Goal: Task Accomplishment & Management: Manage account settings

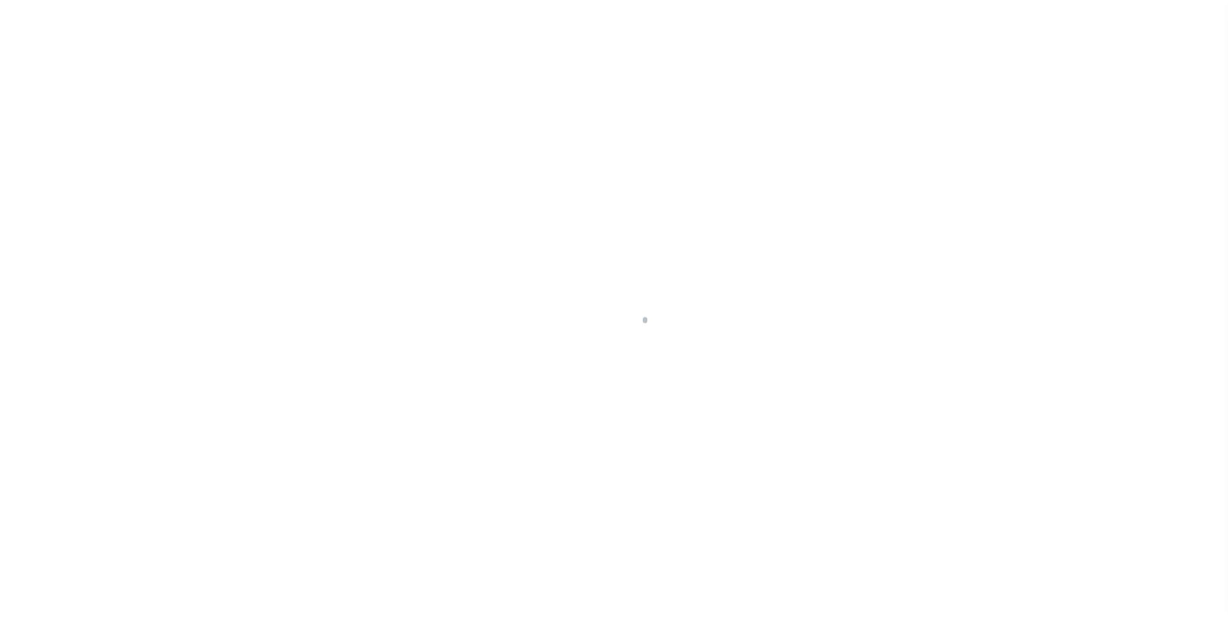
scroll to position [13, 0]
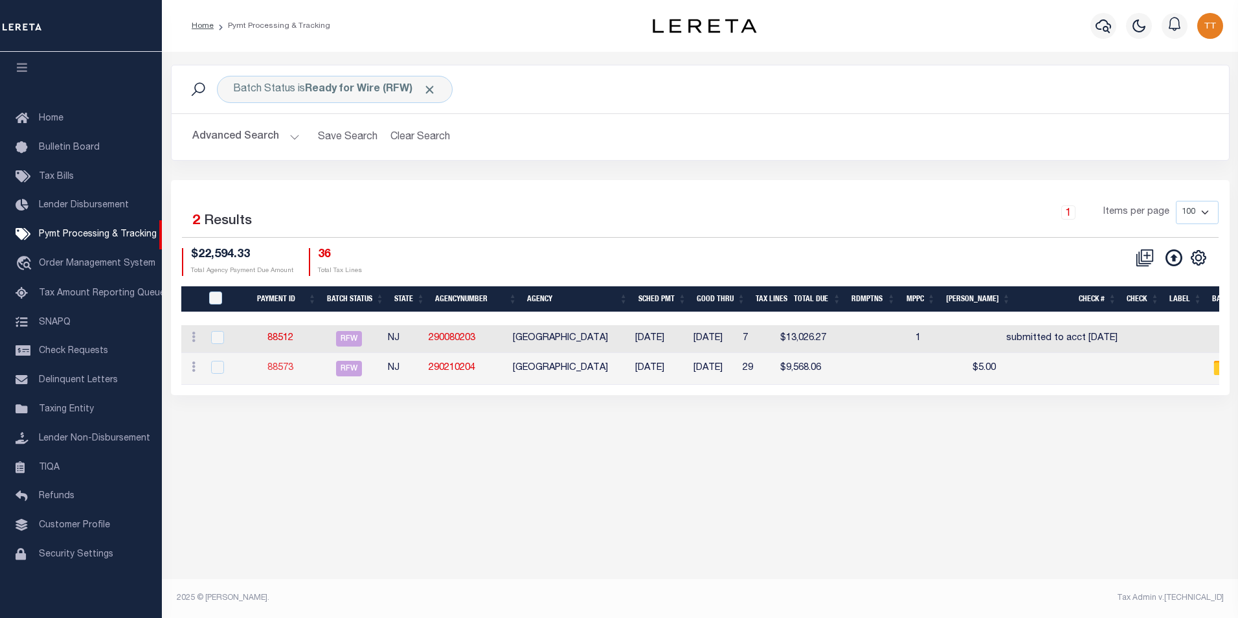
click at [290, 371] on link "88573" at bounding box center [280, 367] width 26 height 9
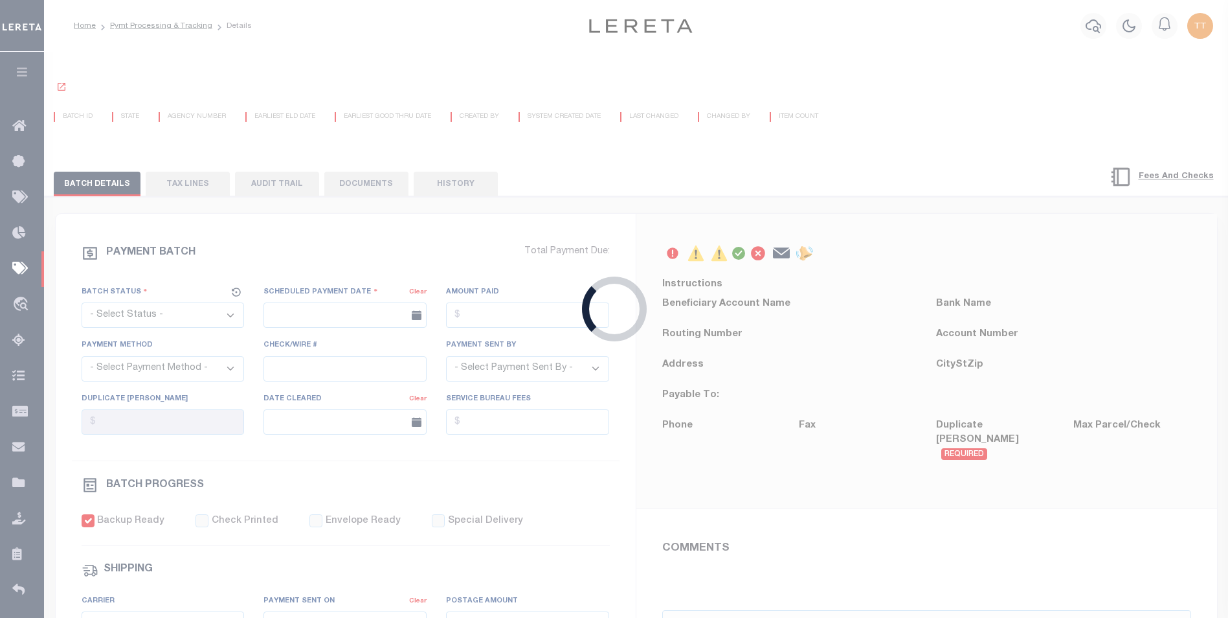
select select "RFW"
type input "[DATE]"
type input "$9,568.06"
select select "TRA"
select select "[PERSON_NAME]"
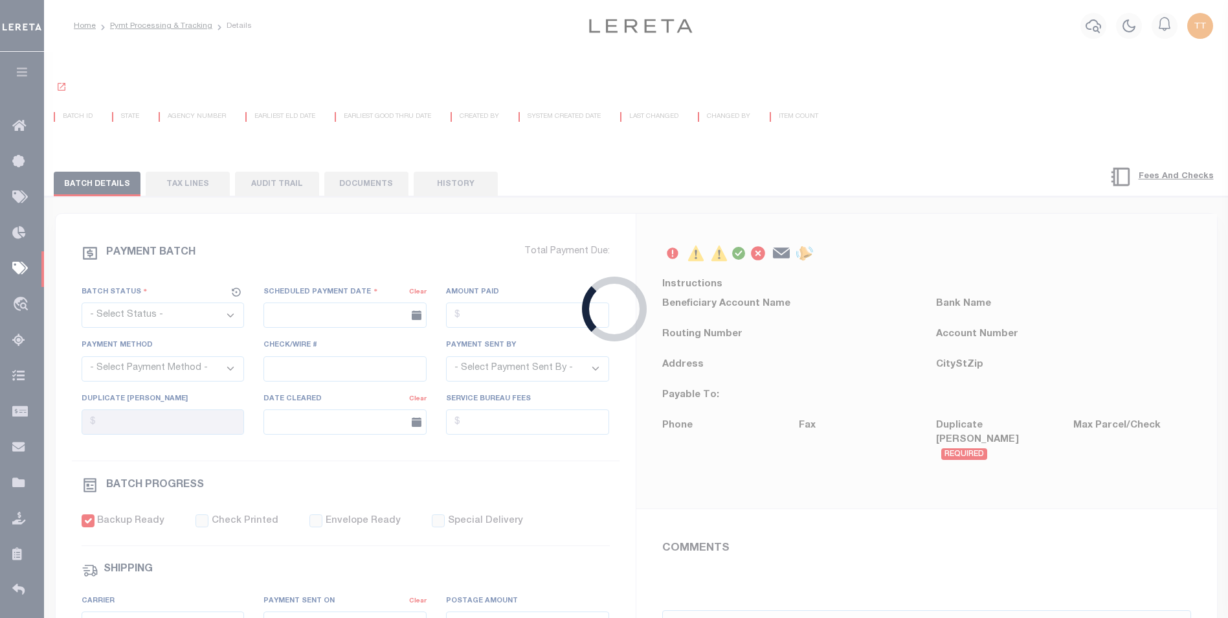
checkbox input "true"
type input "N"
radio input "true"
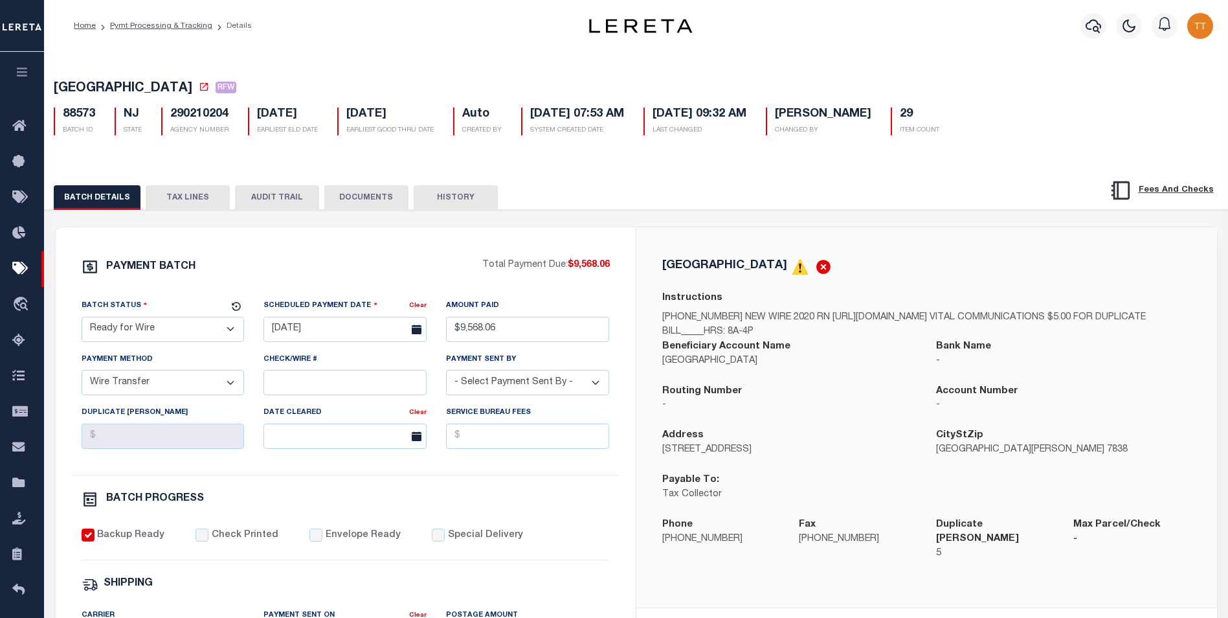
click at [379, 194] on button "DOCUMENTS" at bounding box center [366, 197] width 84 height 25
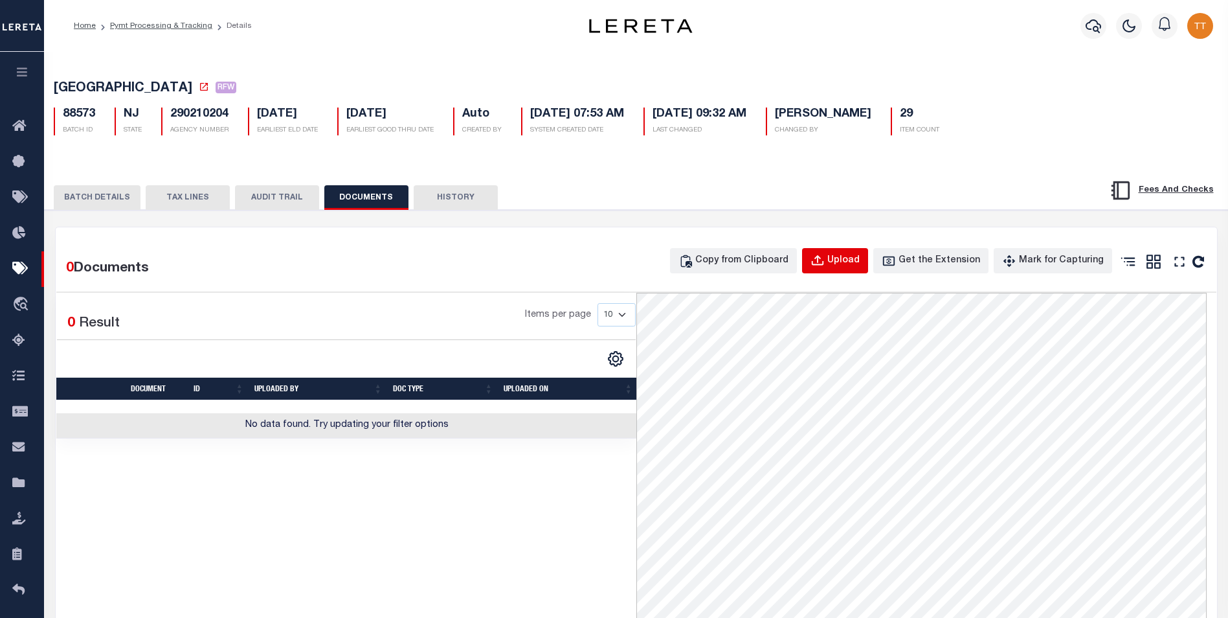
click at [847, 265] on div "Upload" at bounding box center [844, 261] width 32 height 14
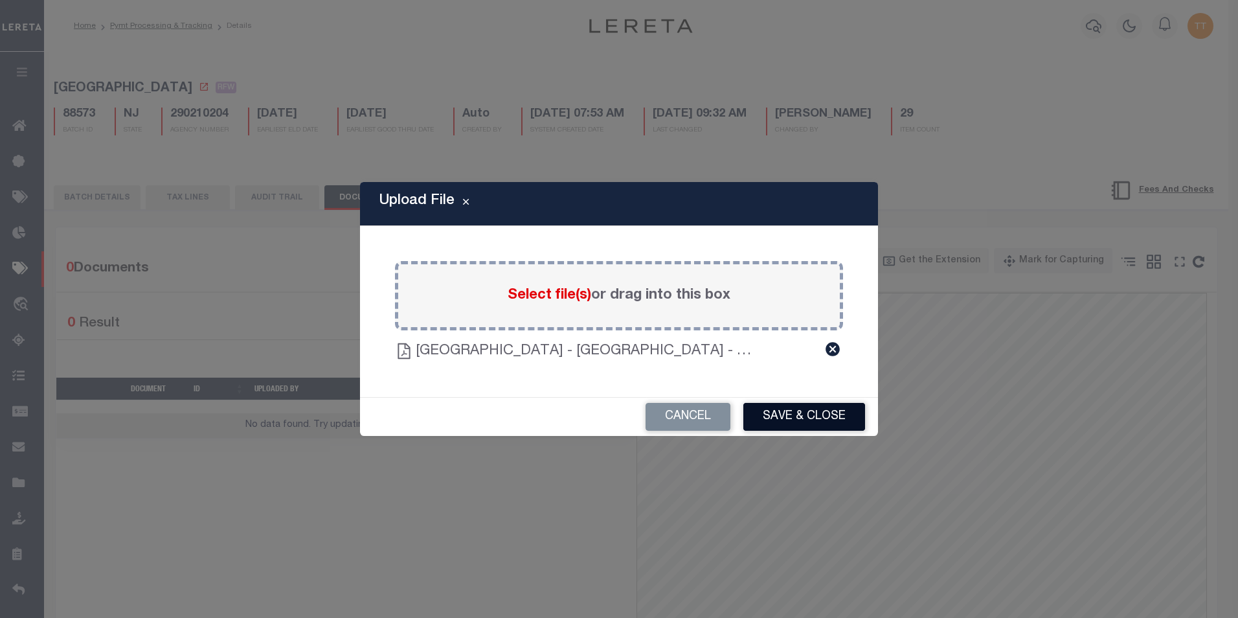
click at [791, 411] on button "Save & Close" at bounding box center [804, 417] width 122 height 28
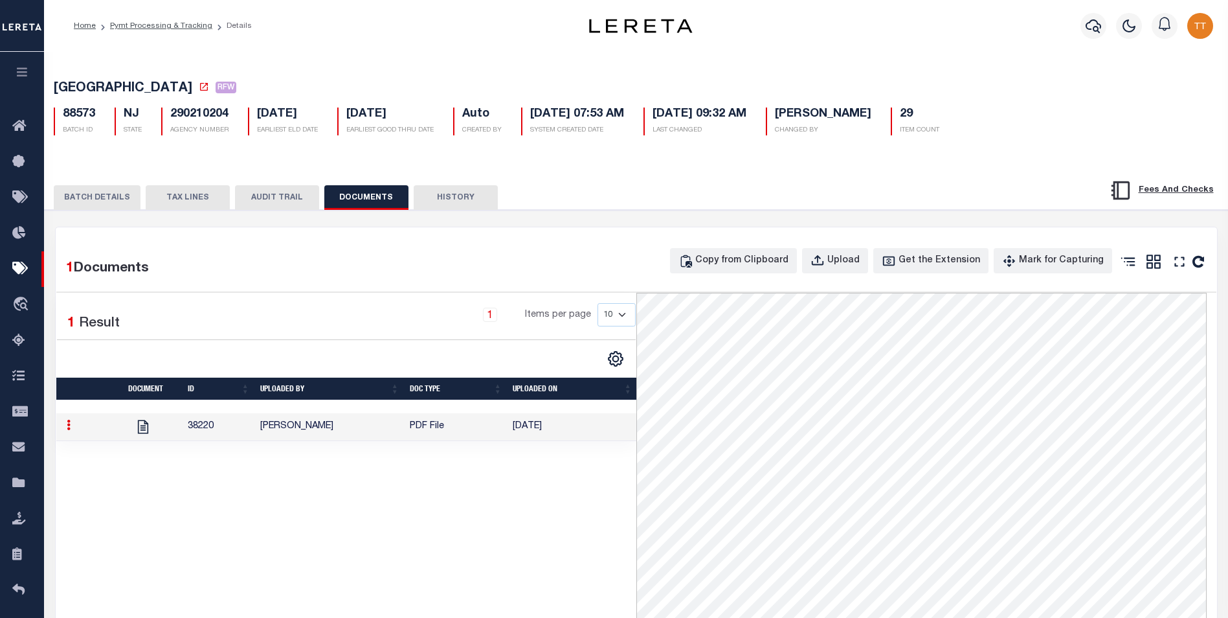
click at [111, 199] on button "BATCH DETAILS" at bounding box center [97, 197] width 87 height 25
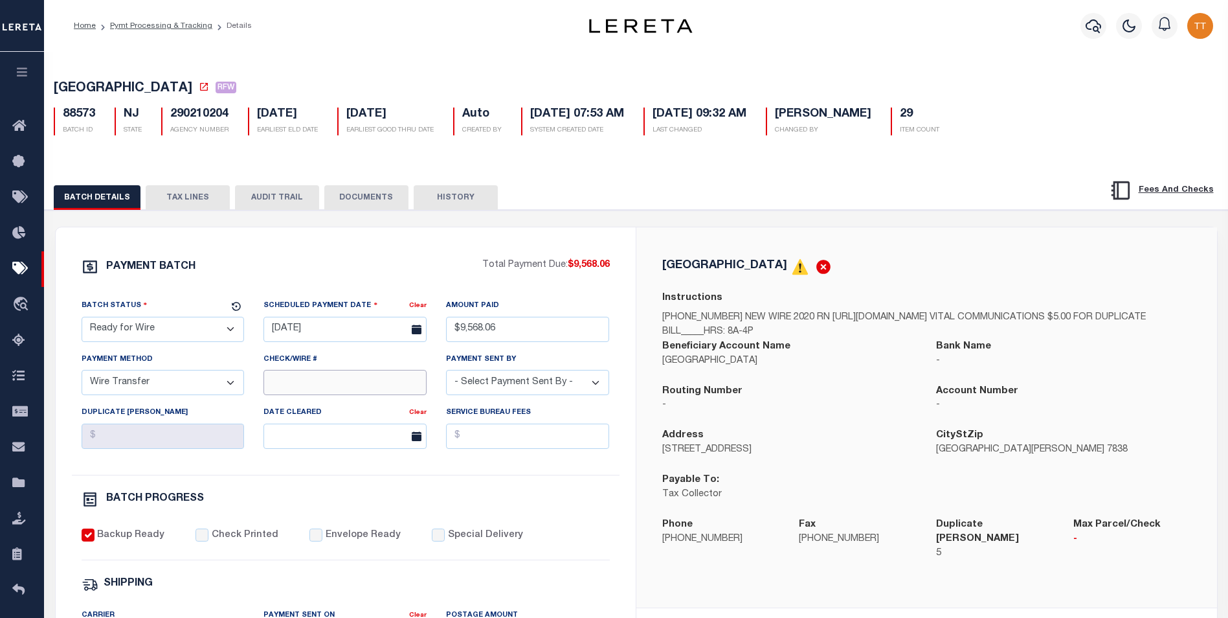
click at [365, 389] on input "Check/Wire #" at bounding box center [345, 382] width 163 height 25
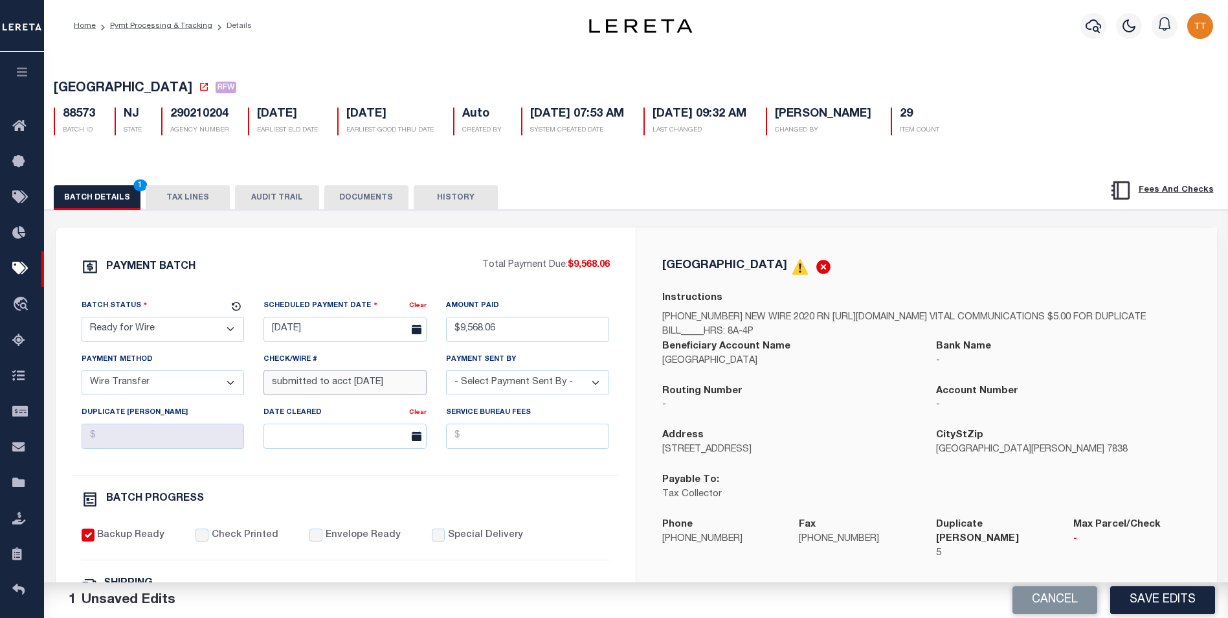
type input "submitted to acct [DATE]"
click at [352, 202] on button "DOCUMENTS" at bounding box center [366, 197] width 84 height 25
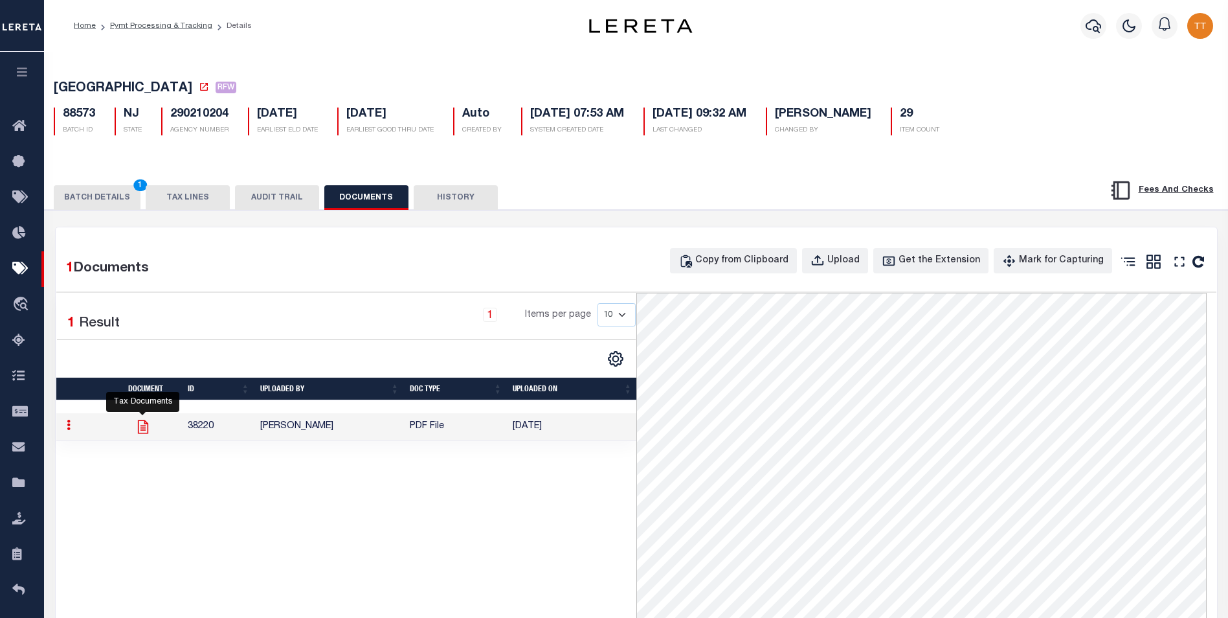
click at [146, 431] on icon at bounding box center [143, 426] width 17 height 17
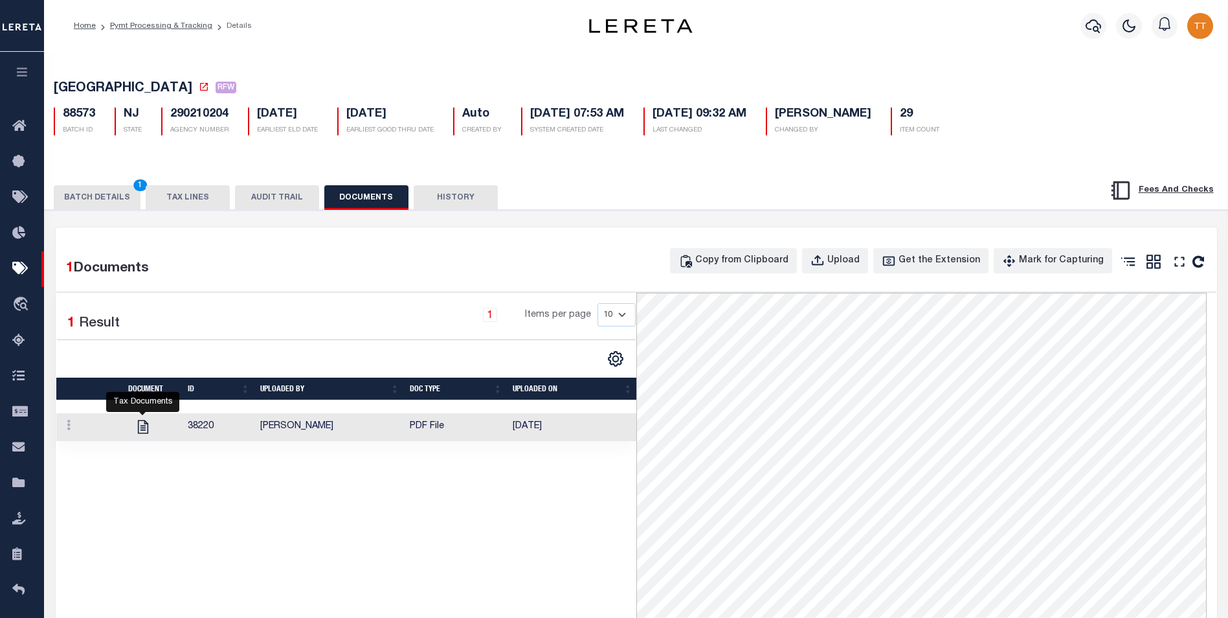
drag, startPoint x: 146, startPoint y: 431, endPoint x: 179, endPoint y: 499, distance: 75.9
click at [179, 499] on div "1 Selected 1 Result 1 Items per page 10 25 50 100" at bounding box center [346, 585] width 580 height 585
click at [67, 430] on icon at bounding box center [69, 425] width 4 height 10
click at [92, 447] on link "Delete" at bounding box center [99, 445] width 74 height 21
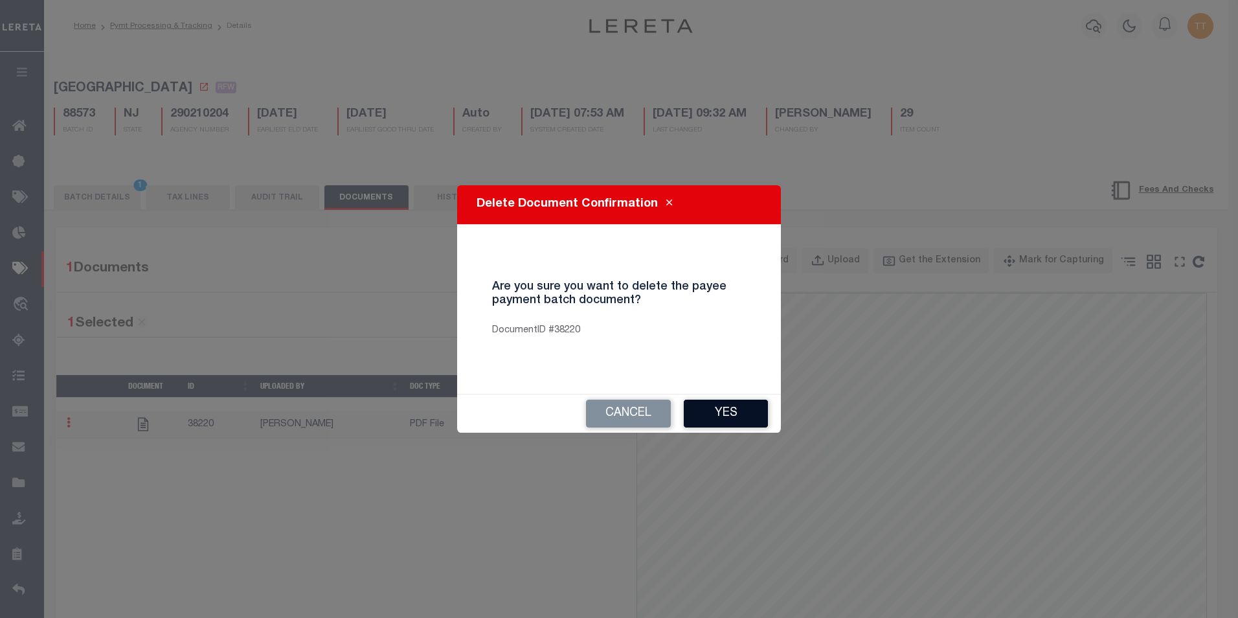
click at [717, 408] on button "Yes" at bounding box center [726, 414] width 84 height 28
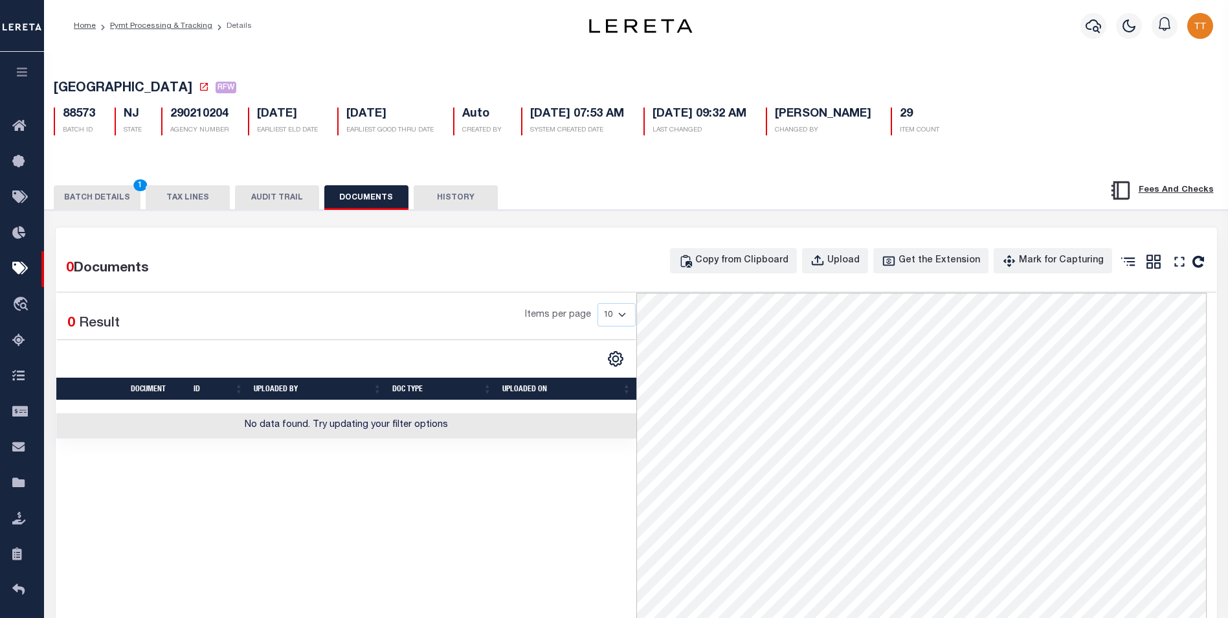
click at [120, 202] on button "BATCH DETAILS 1" at bounding box center [97, 197] width 87 height 25
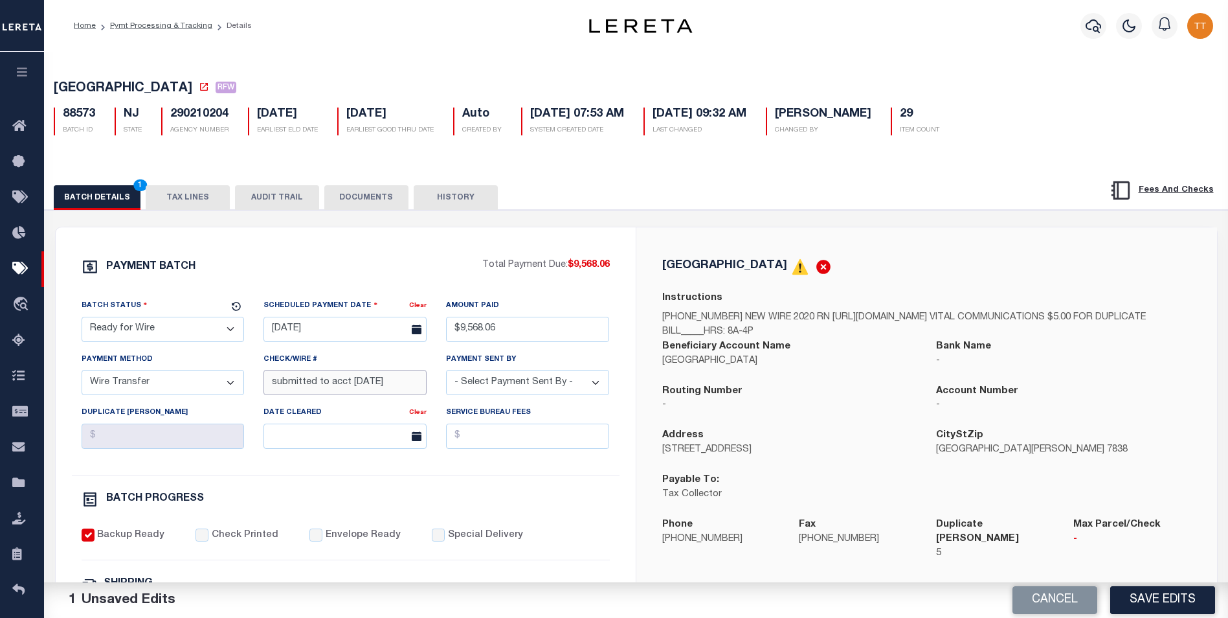
click at [389, 387] on input "submitted to acct [DATE]" at bounding box center [345, 382] width 163 height 25
click at [357, 198] on button "DOCUMENTS" at bounding box center [366, 197] width 84 height 25
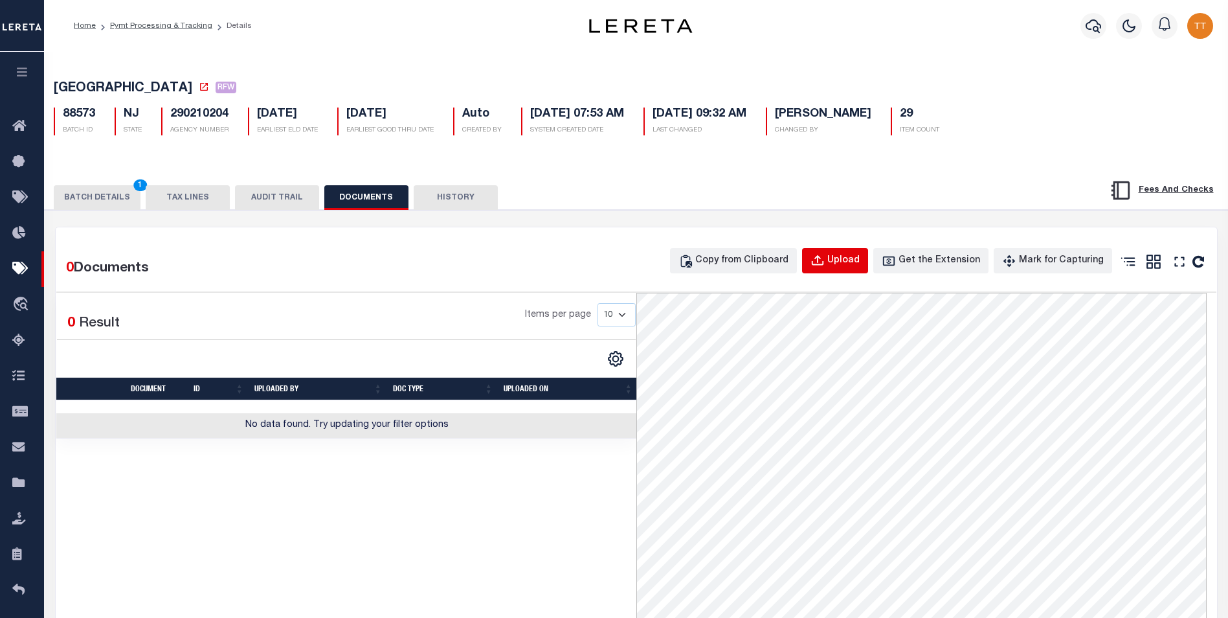
click at [840, 255] on button "Upload" at bounding box center [835, 260] width 66 height 25
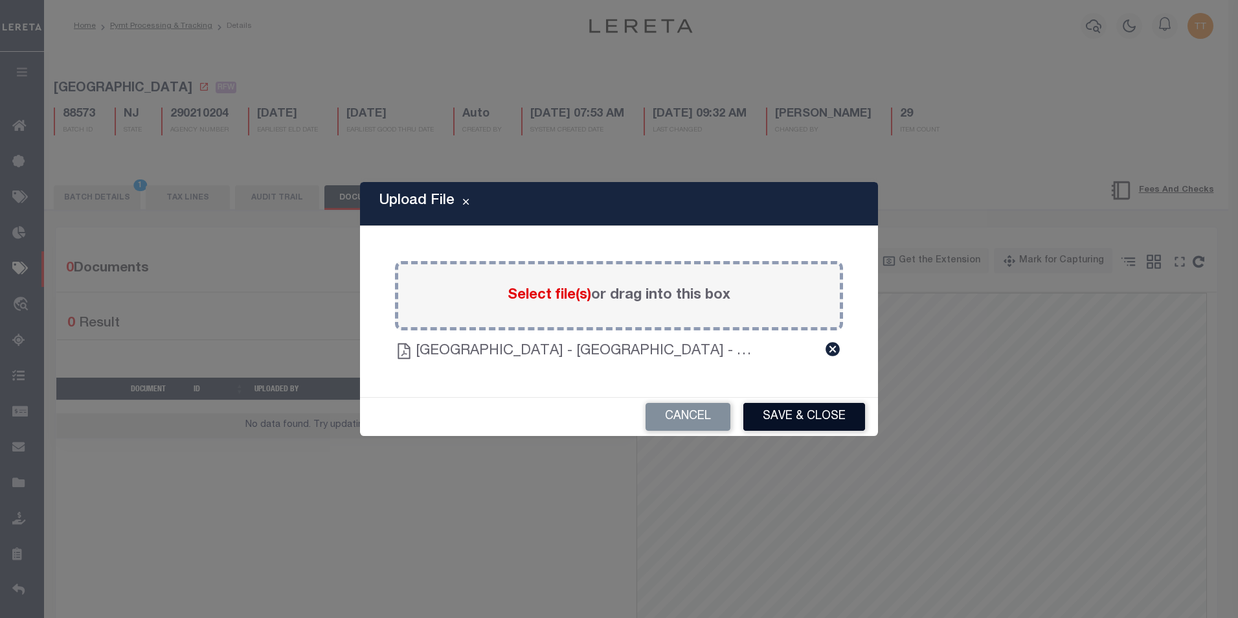
click at [787, 416] on button "Save & Close" at bounding box center [804, 417] width 122 height 28
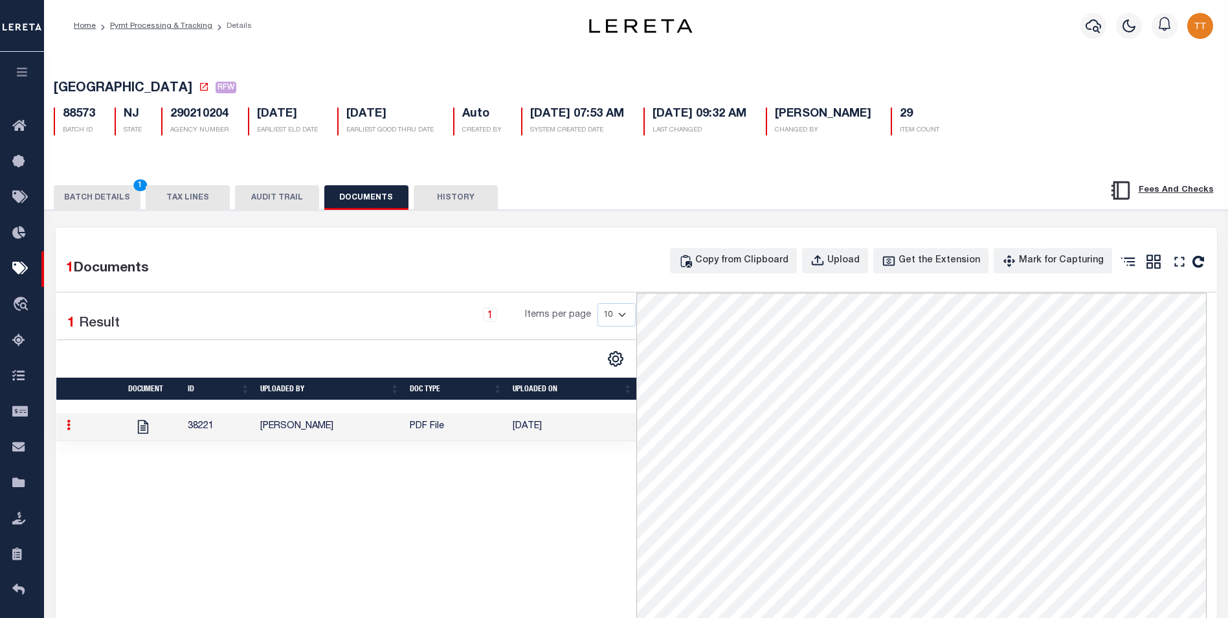
click at [113, 198] on button "BATCH DETAILS 1" at bounding box center [97, 197] width 87 height 25
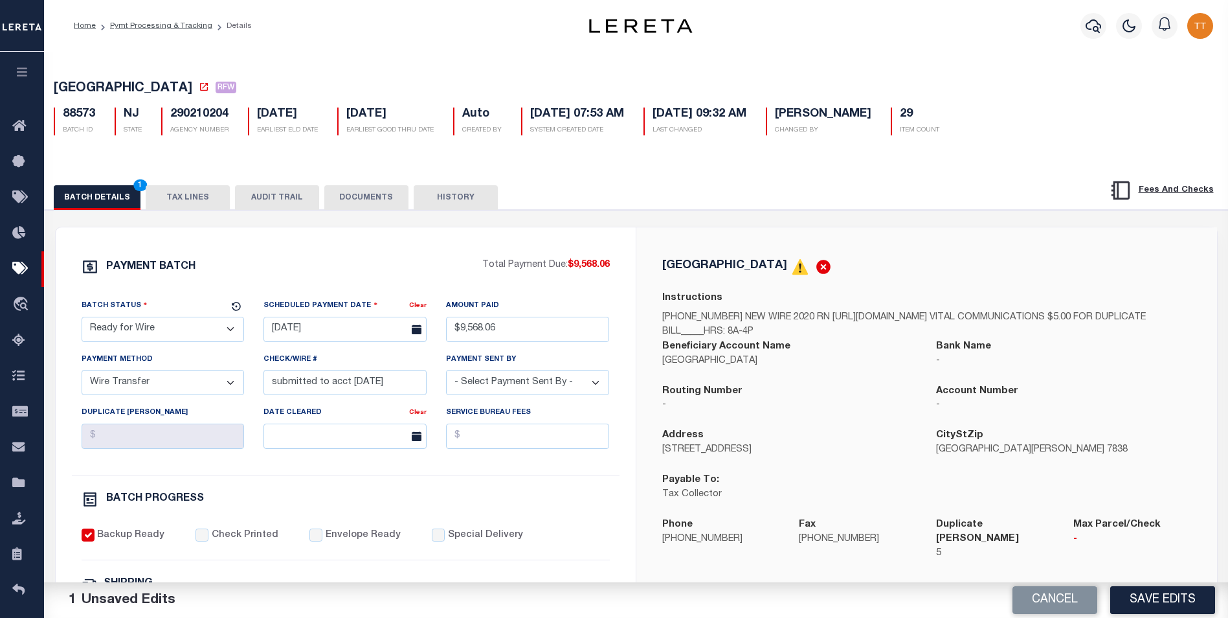
click at [360, 200] on button "DOCUMENTS" at bounding box center [366, 197] width 84 height 25
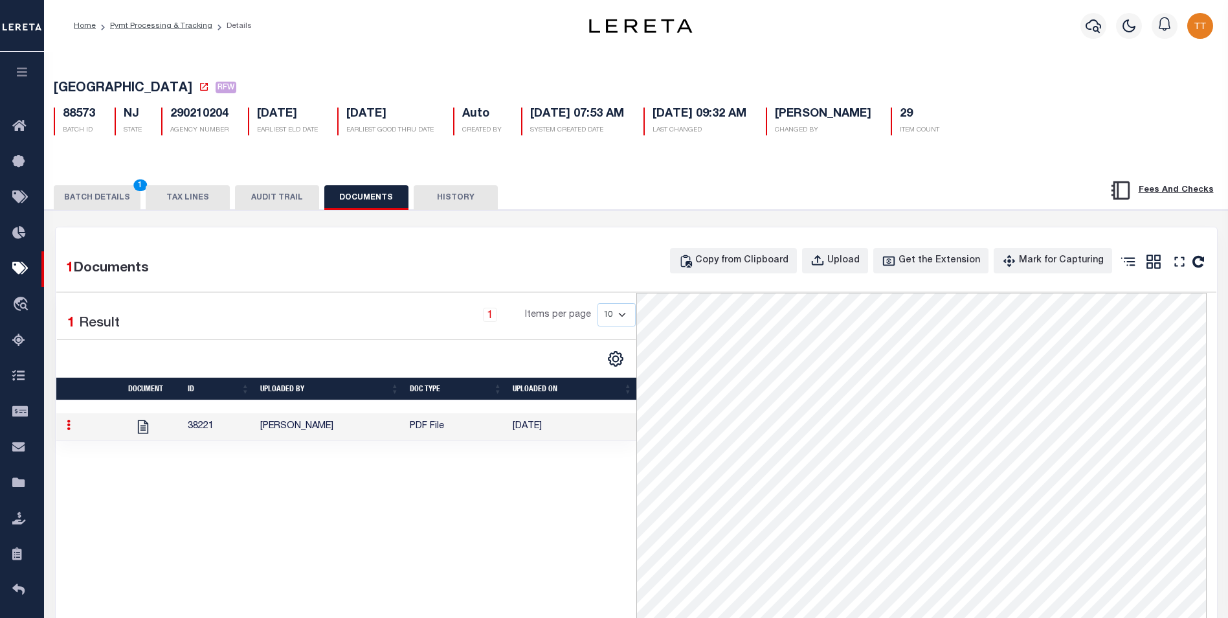
click at [96, 194] on button "BATCH DETAILS 1" at bounding box center [97, 197] width 87 height 25
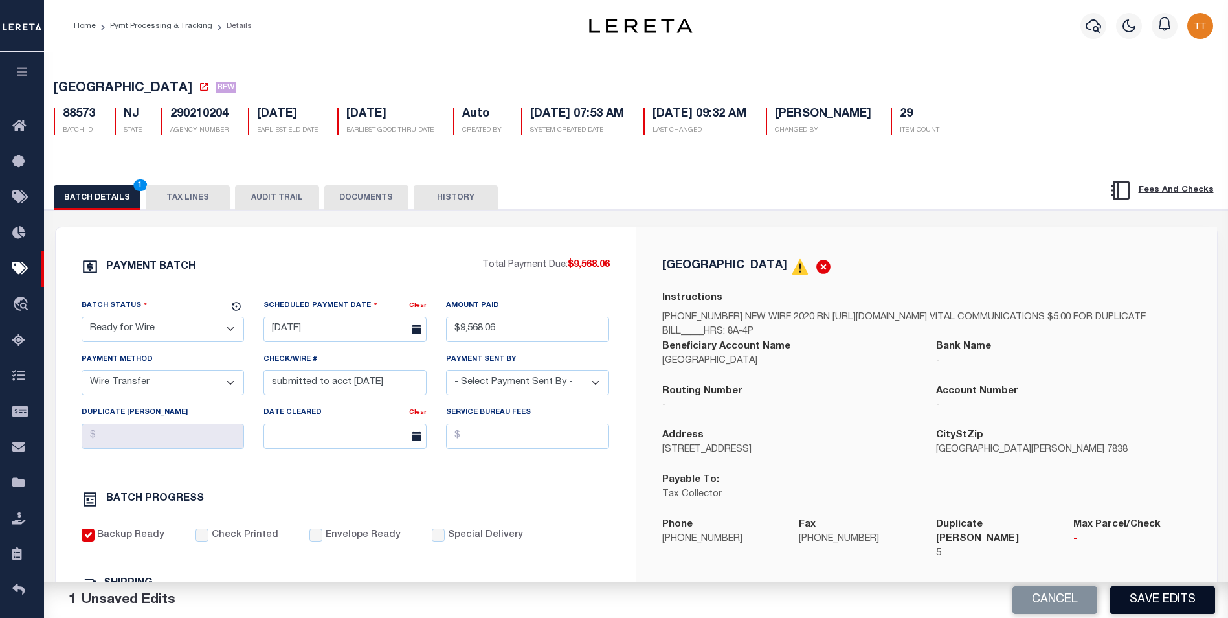
click at [1157, 596] on button "Save Edits" at bounding box center [1163, 600] width 105 height 28
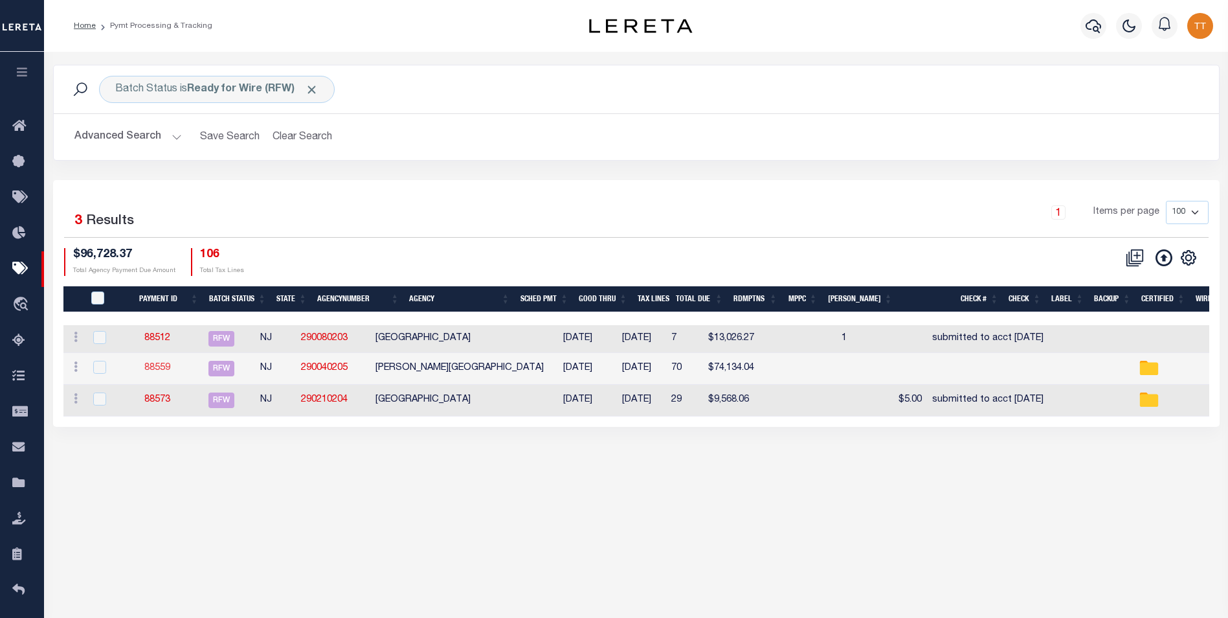
click at [159, 371] on link "88559" at bounding box center [157, 367] width 26 height 9
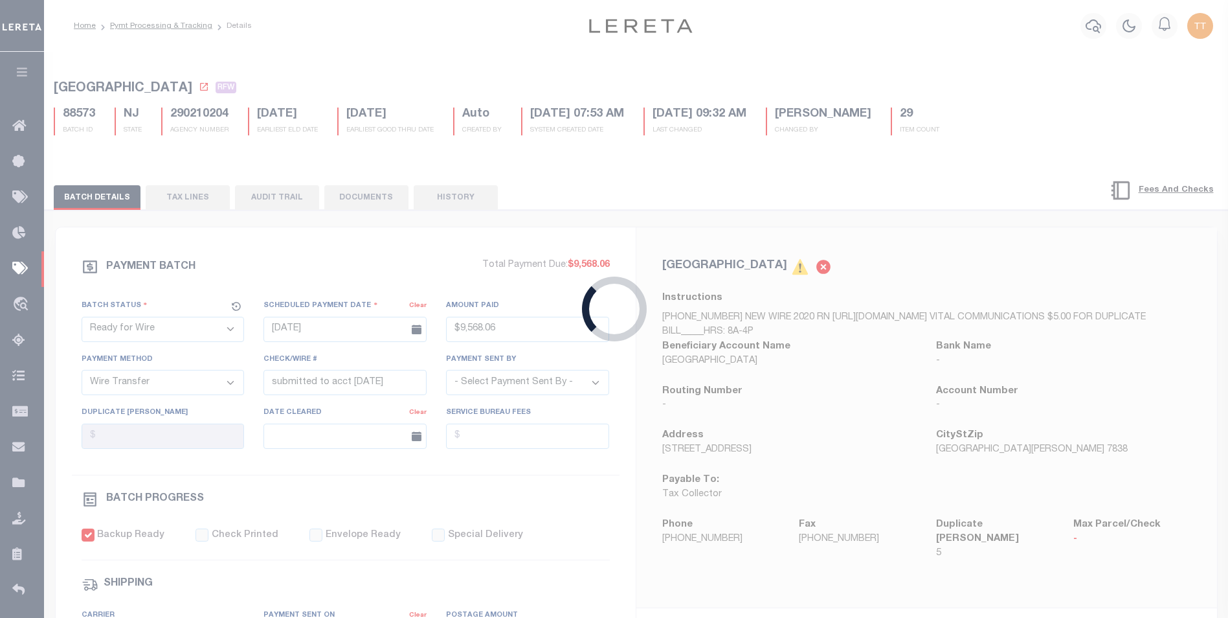
type input "$74,134.04"
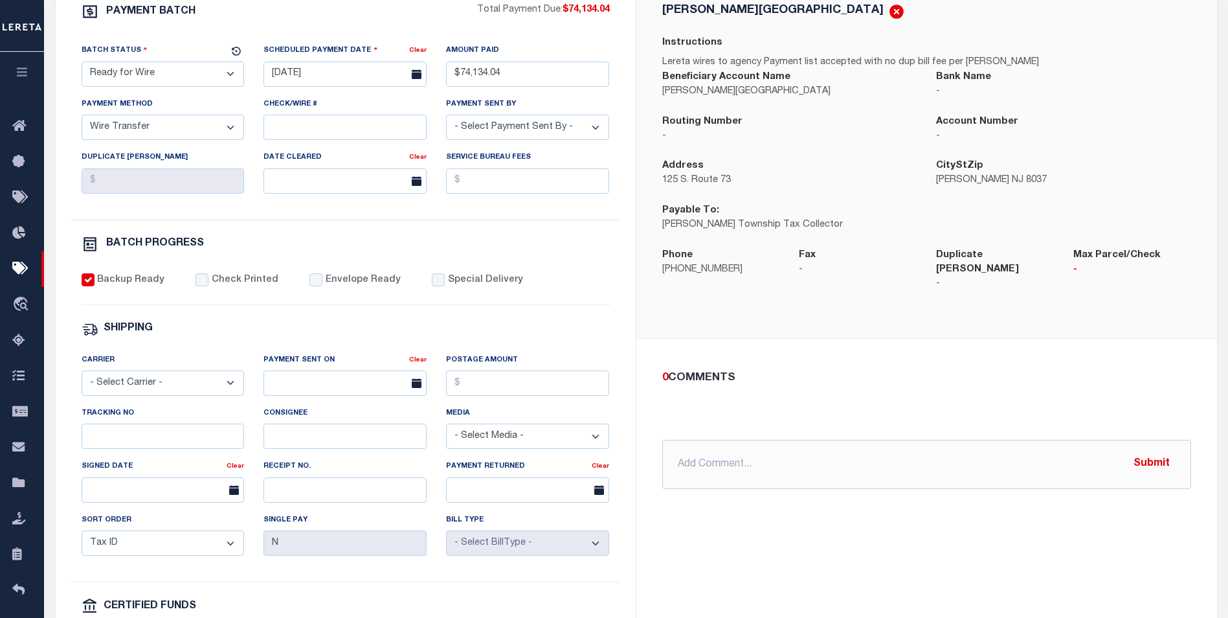
scroll to position [130, 0]
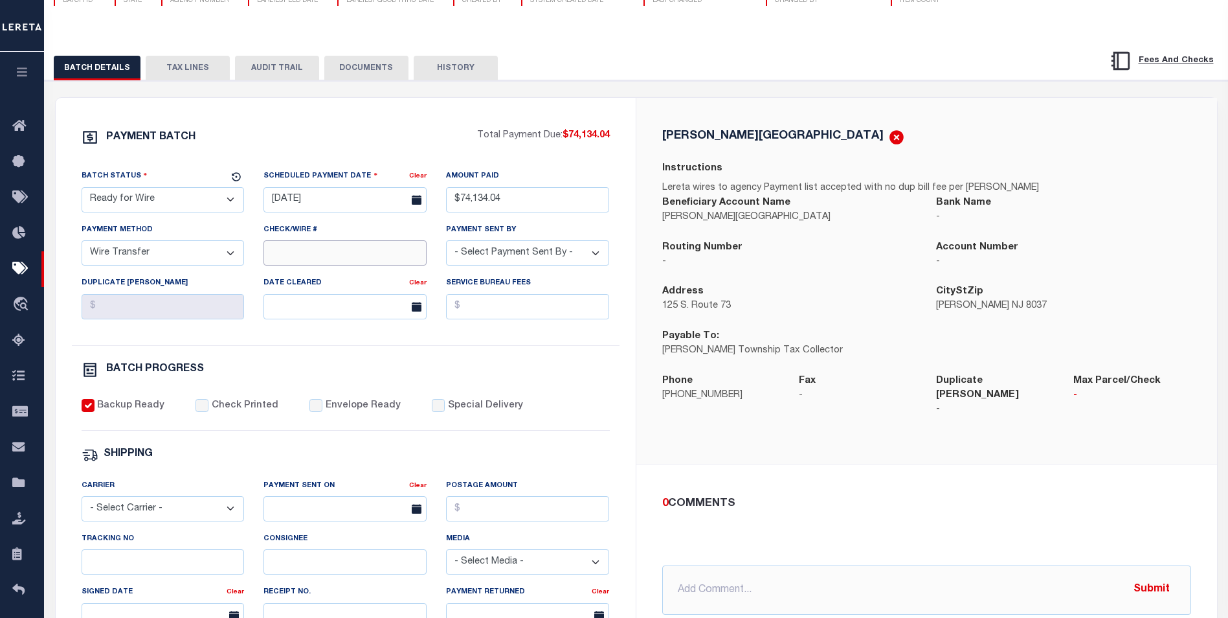
click at [365, 249] on input "Check/Wire #" at bounding box center [345, 252] width 163 height 25
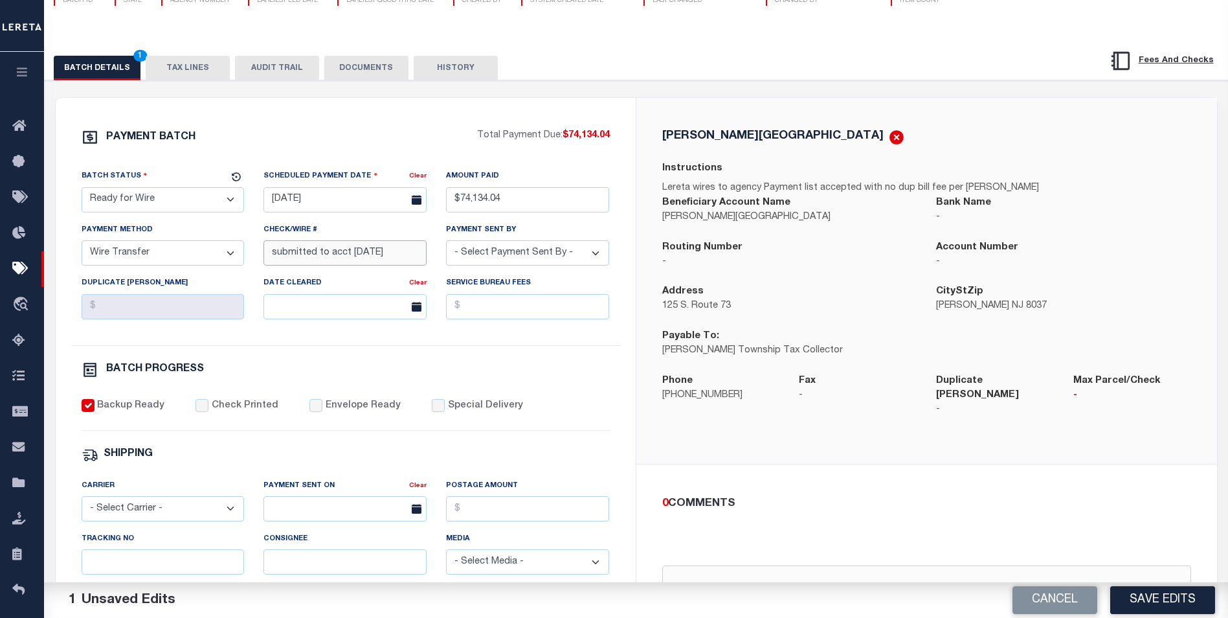
click at [400, 254] on input "submitted to acct [DATE]" at bounding box center [345, 252] width 163 height 25
type input "submitted to acct [DATE]"
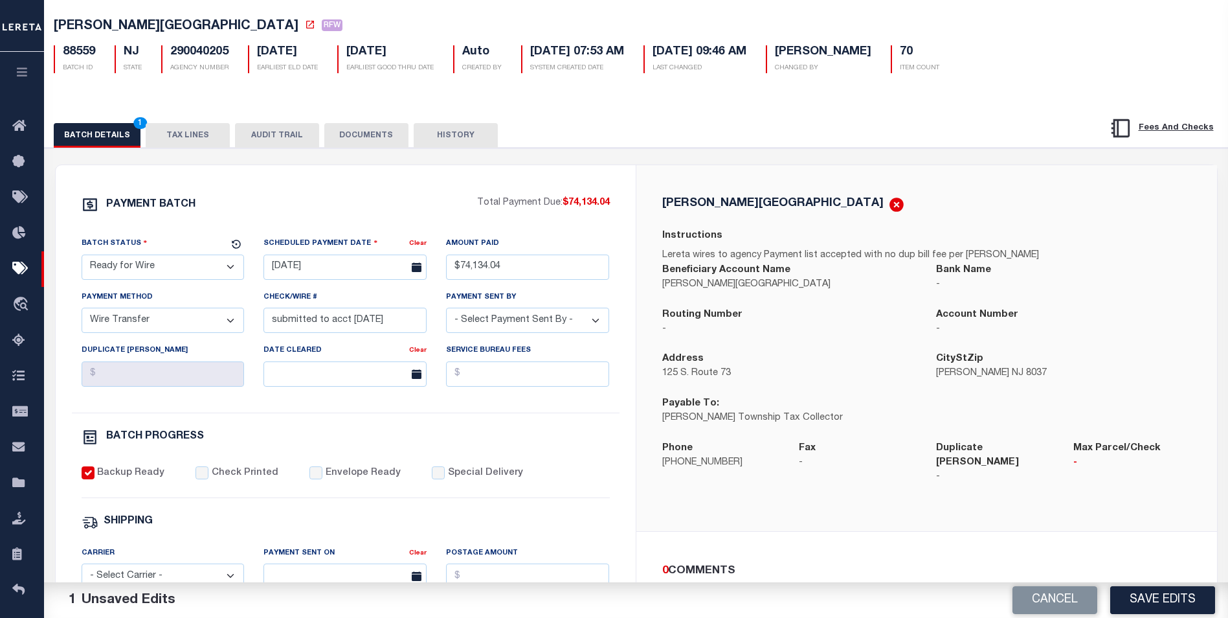
scroll to position [0, 0]
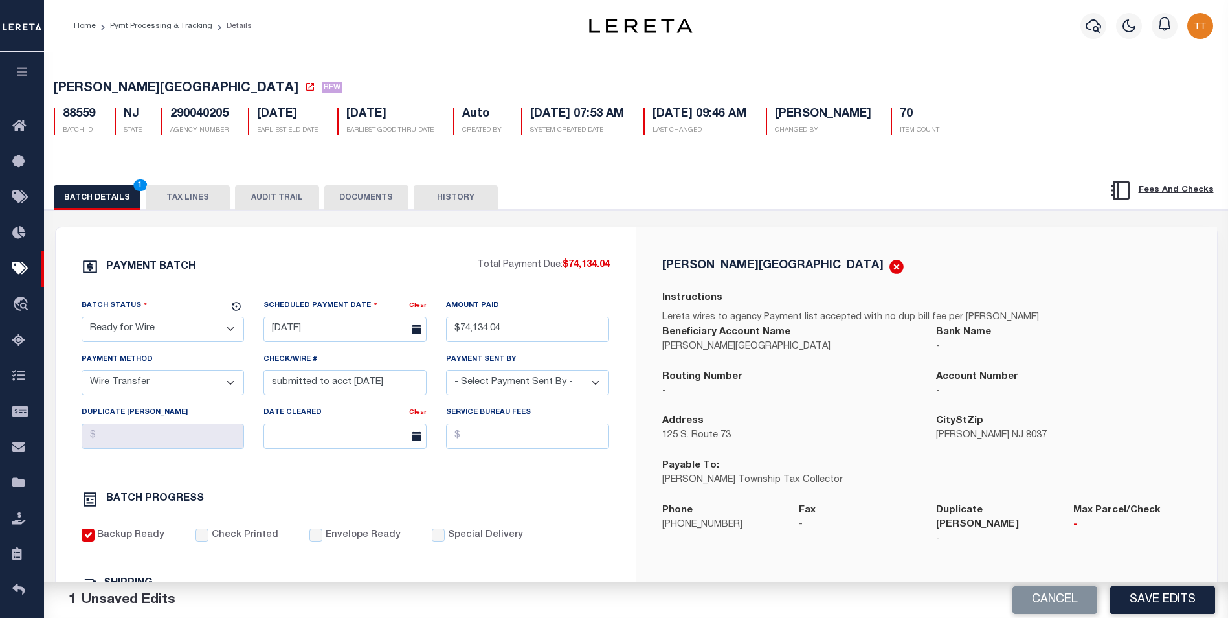
click at [446, 198] on button "HISTORY" at bounding box center [456, 197] width 84 height 25
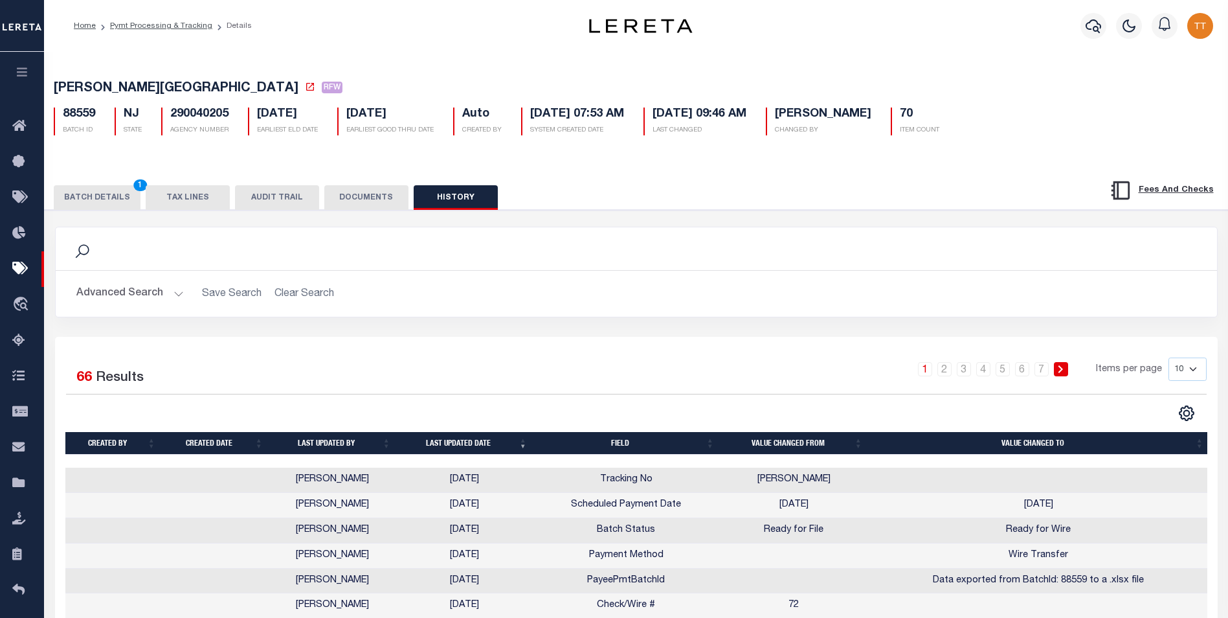
click at [373, 198] on button "DOCUMENTS" at bounding box center [366, 197] width 84 height 25
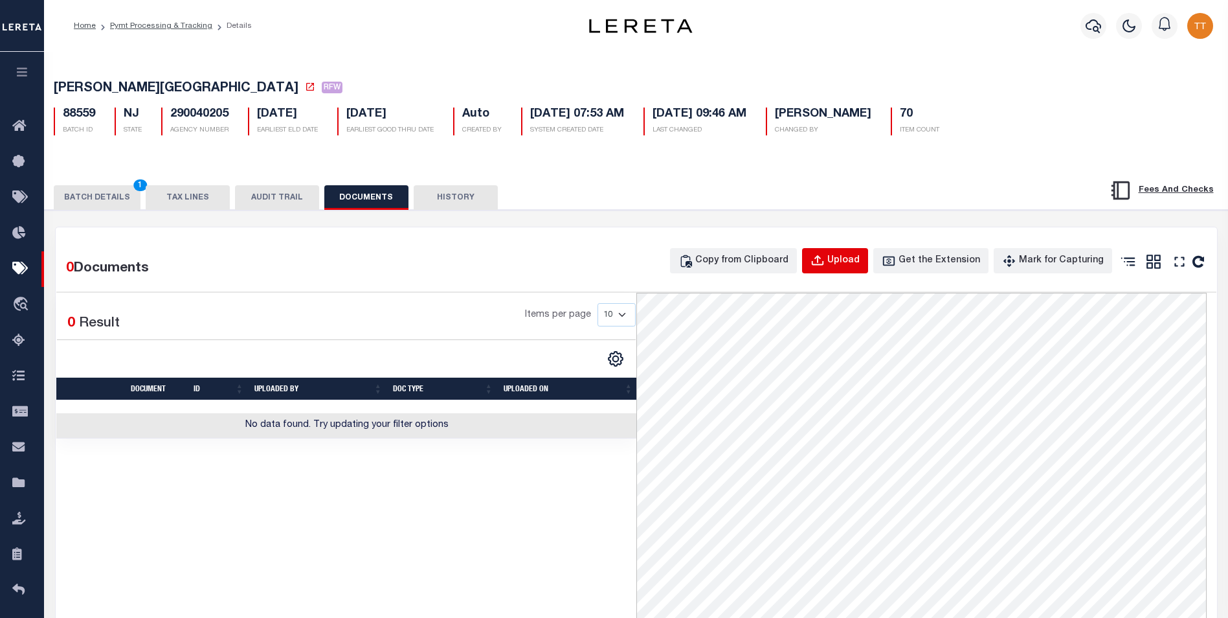
click at [850, 262] on div "Upload" at bounding box center [844, 261] width 32 height 14
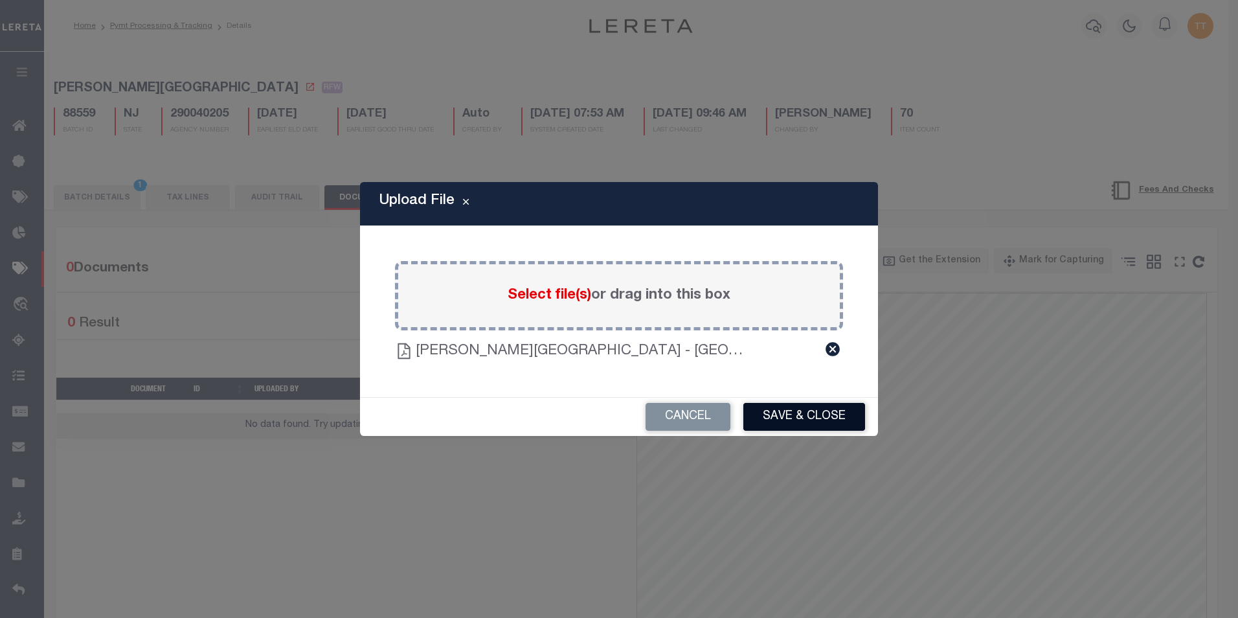
click at [787, 407] on button "Save & Close" at bounding box center [804, 417] width 122 height 28
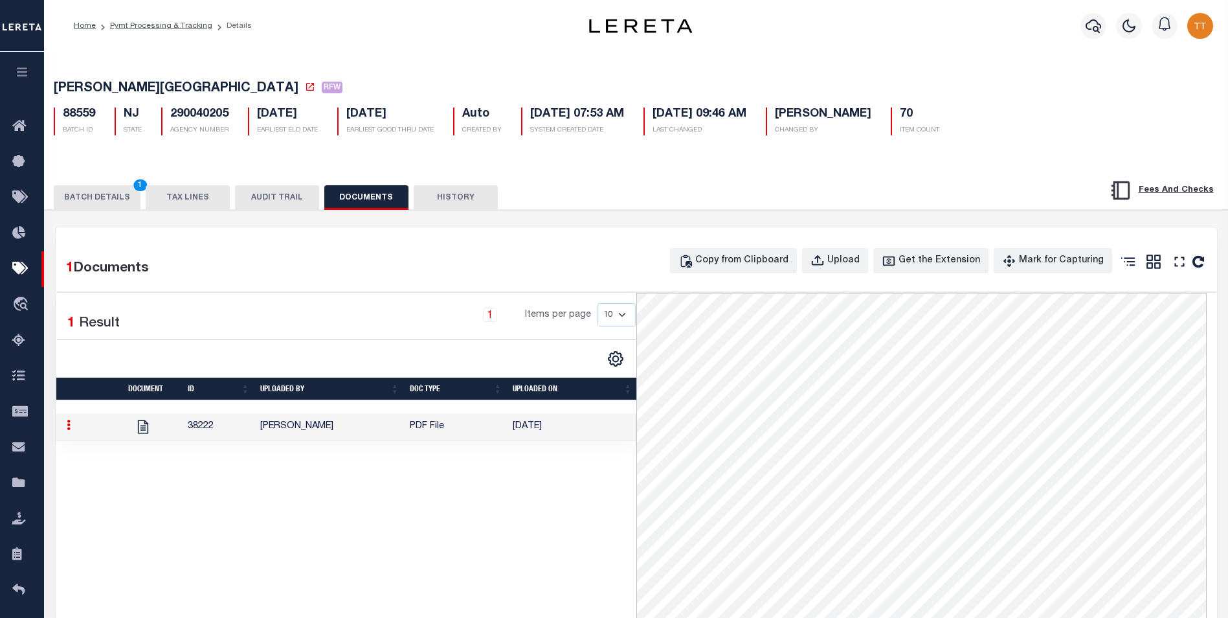
click at [77, 205] on button "BATCH DETAILS 1" at bounding box center [97, 197] width 87 height 25
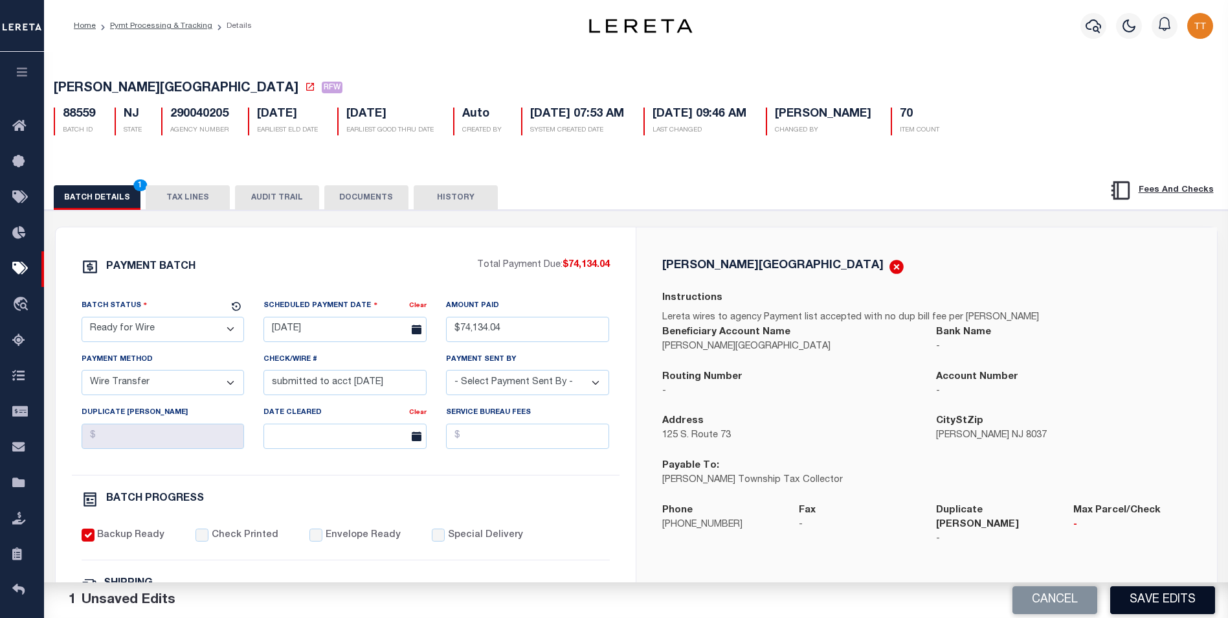
click at [1168, 602] on button "Save Edits" at bounding box center [1163, 600] width 105 height 28
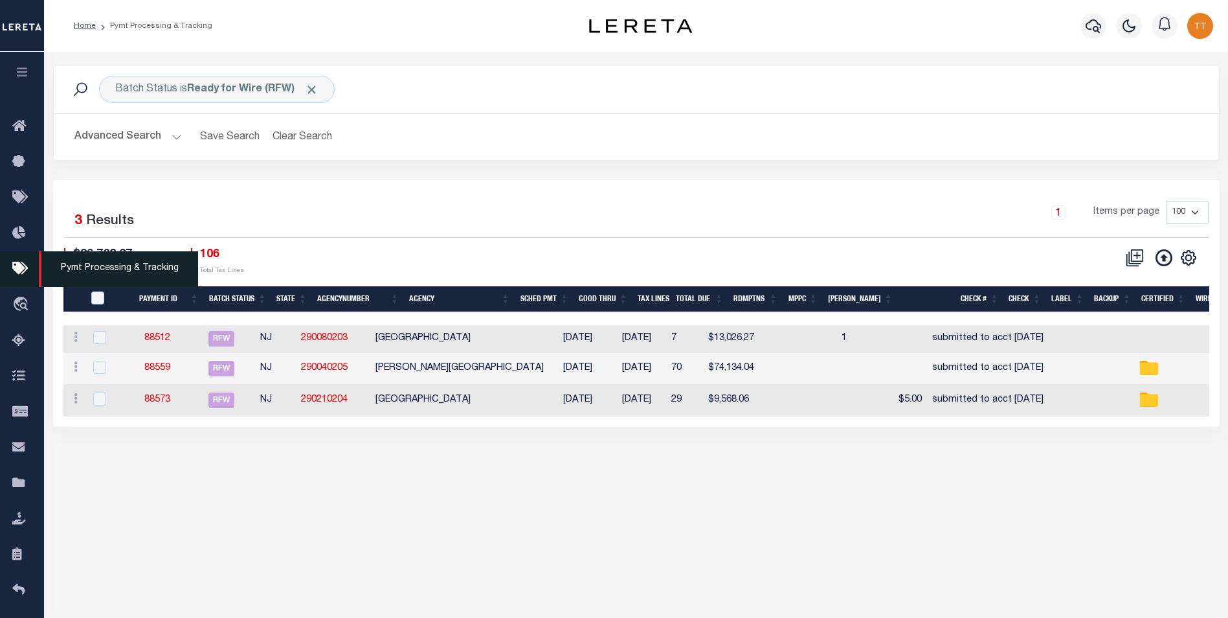
click at [146, 270] on span "Pymt Processing & Tracking" at bounding box center [118, 269] width 159 height 36
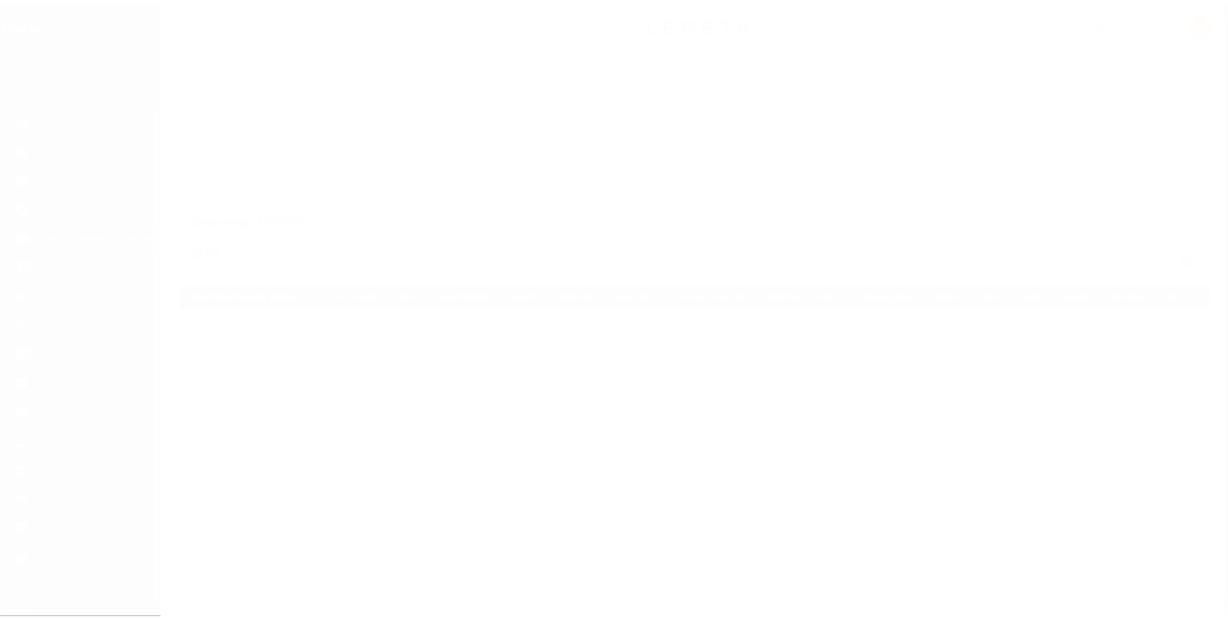
scroll to position [13, 0]
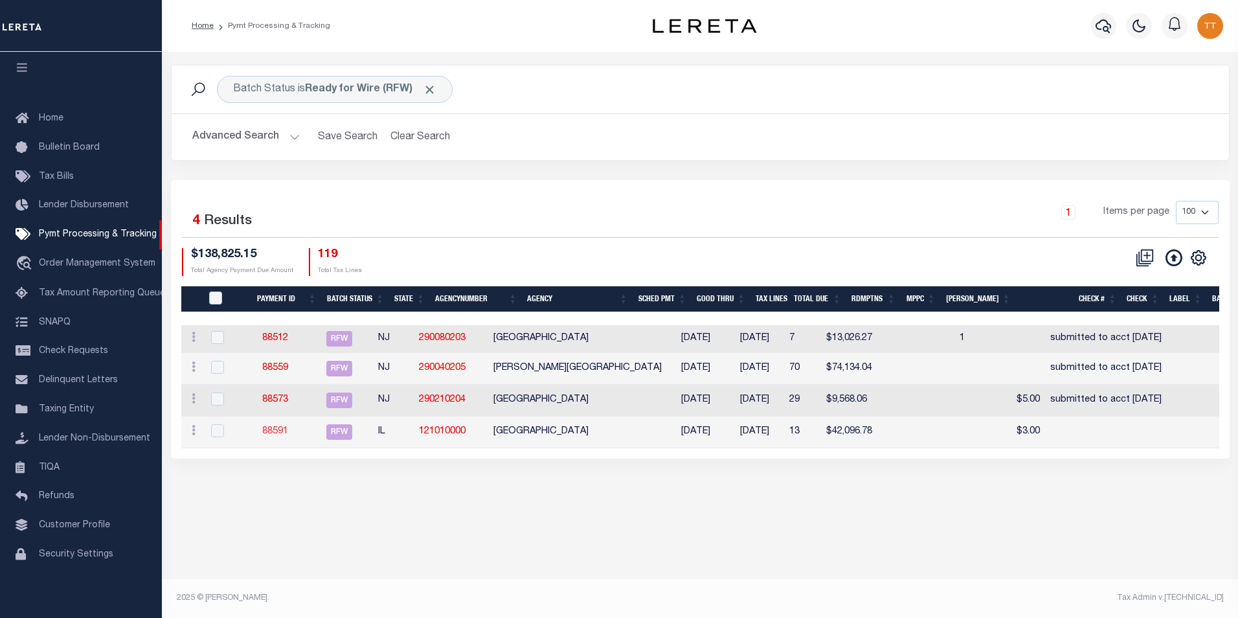
click at [286, 431] on link "88591" at bounding box center [275, 431] width 26 height 9
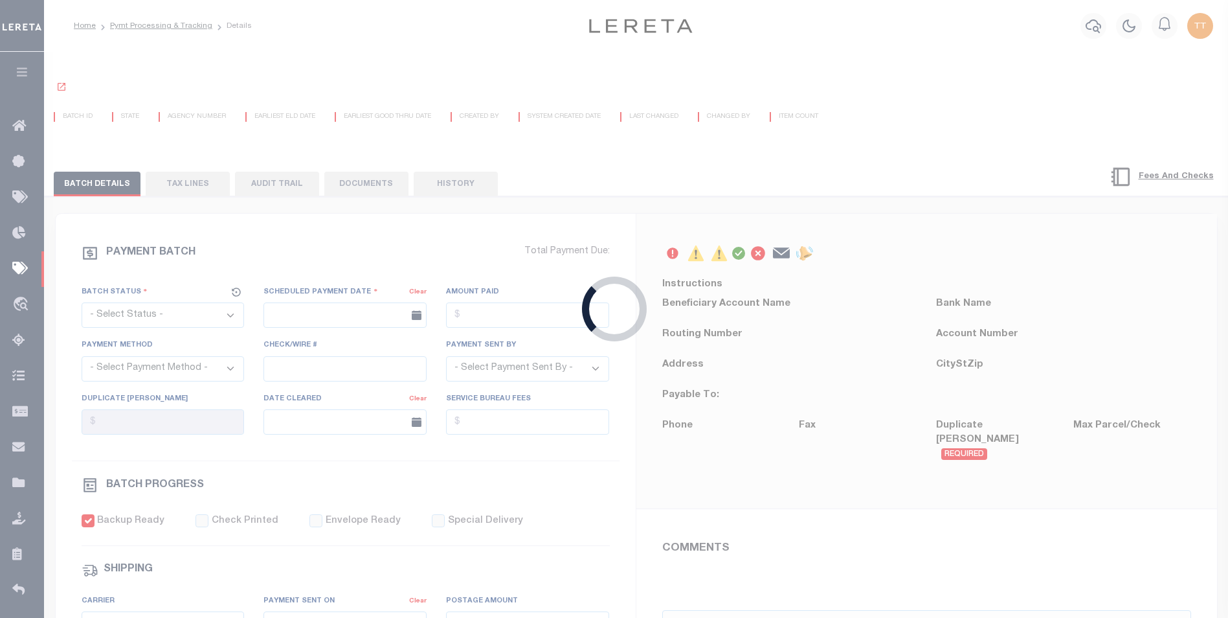
select select "RFW"
type input "[DATE]"
type input "$42,096.78"
select select "TRA"
select select "[PERSON_NAME]"
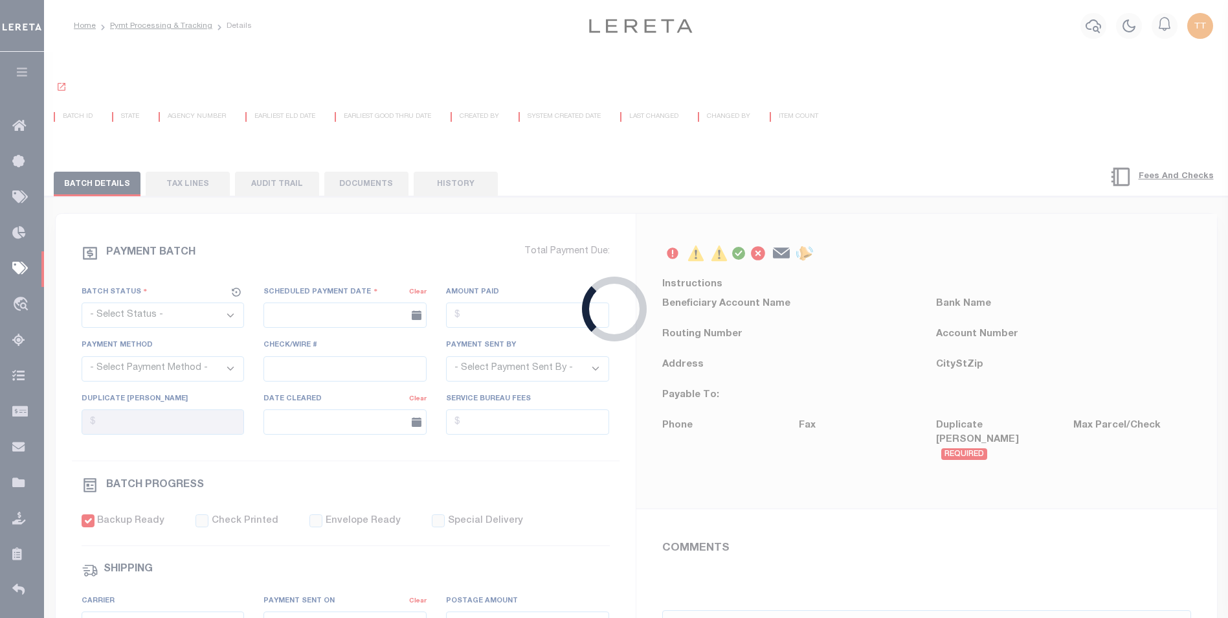
checkbox input "true"
type input "N"
radio input "true"
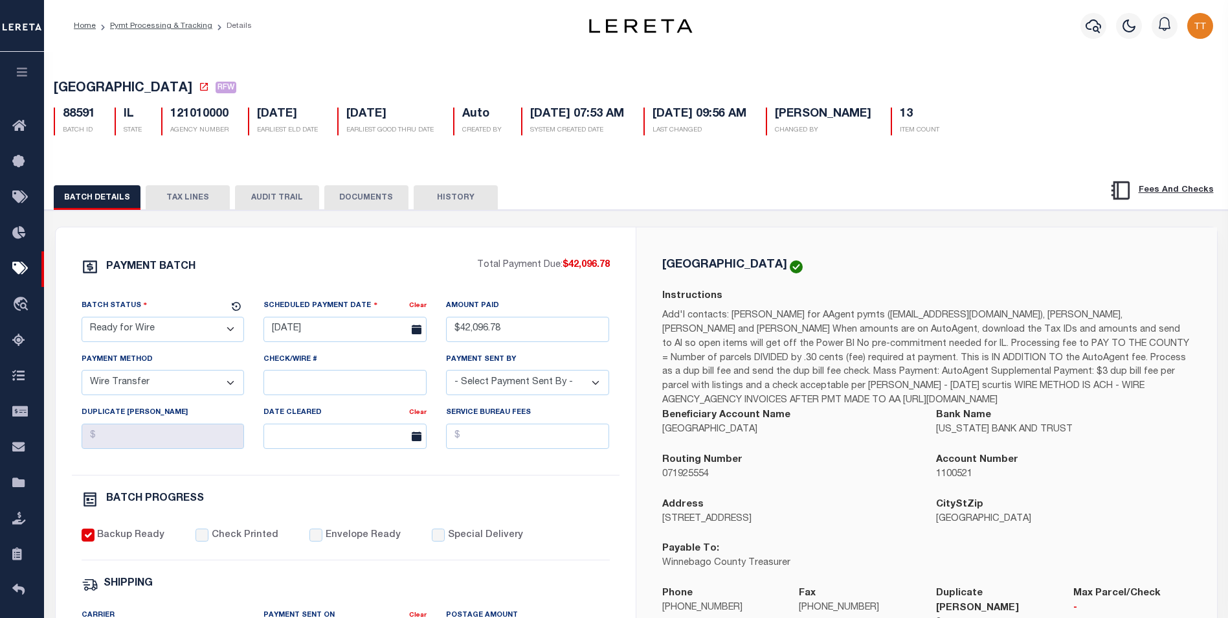
click at [374, 198] on button "DOCUMENTS" at bounding box center [366, 197] width 84 height 25
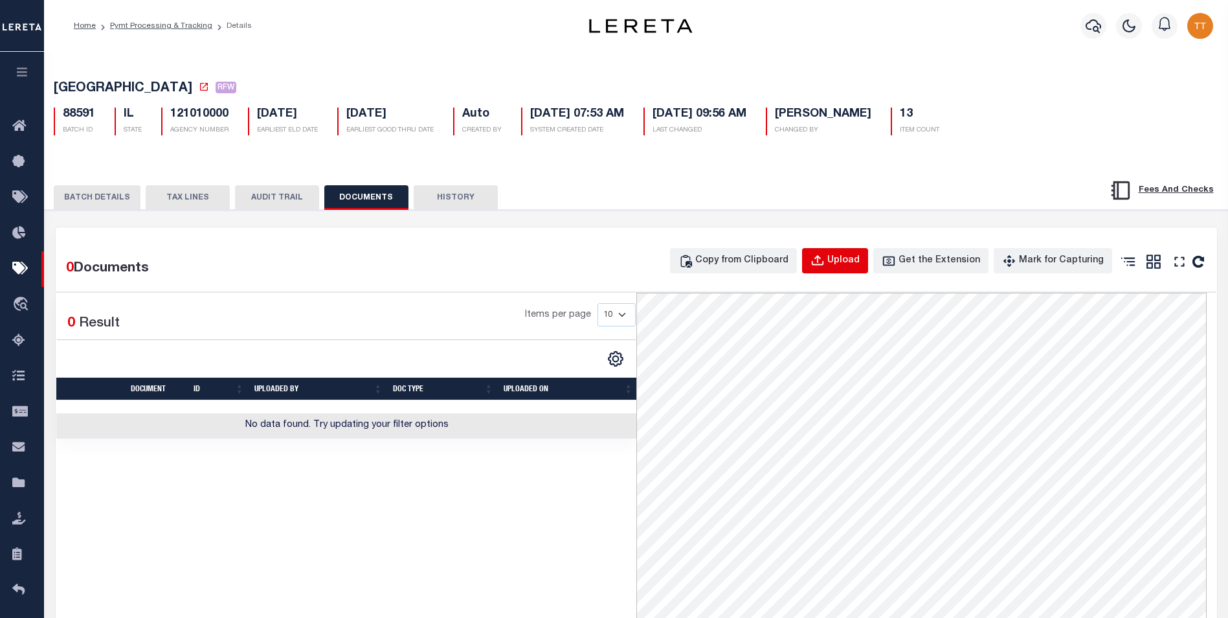
click at [846, 266] on div "Upload" at bounding box center [844, 261] width 32 height 14
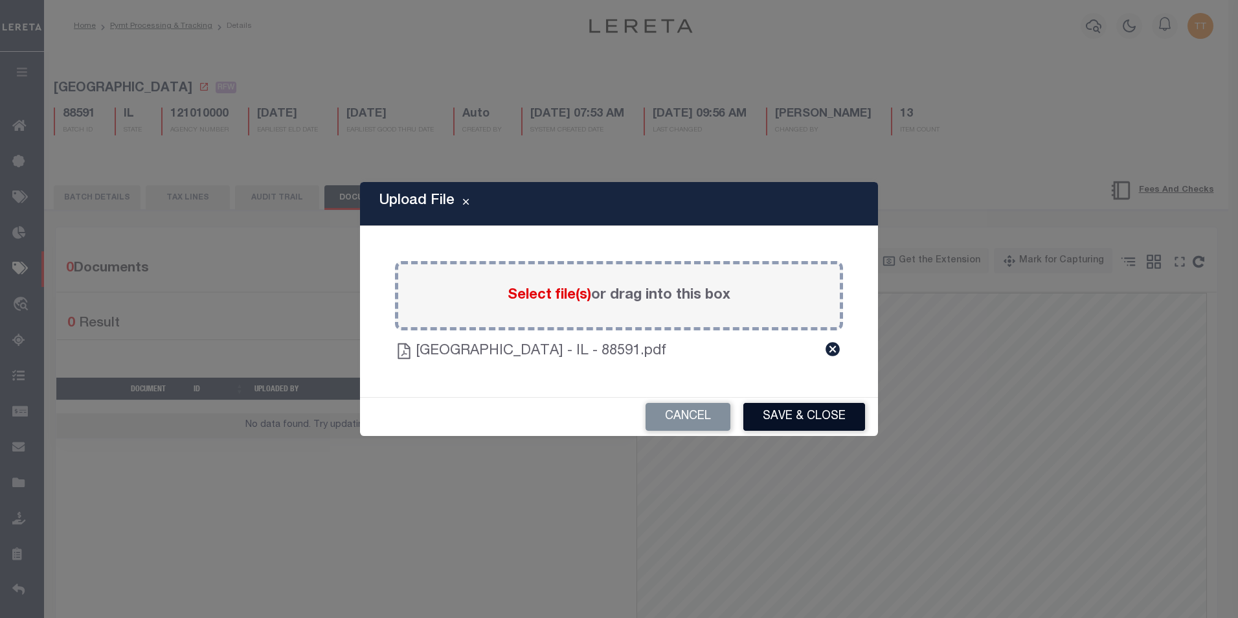
click at [794, 416] on button "Save & Close" at bounding box center [804, 417] width 122 height 28
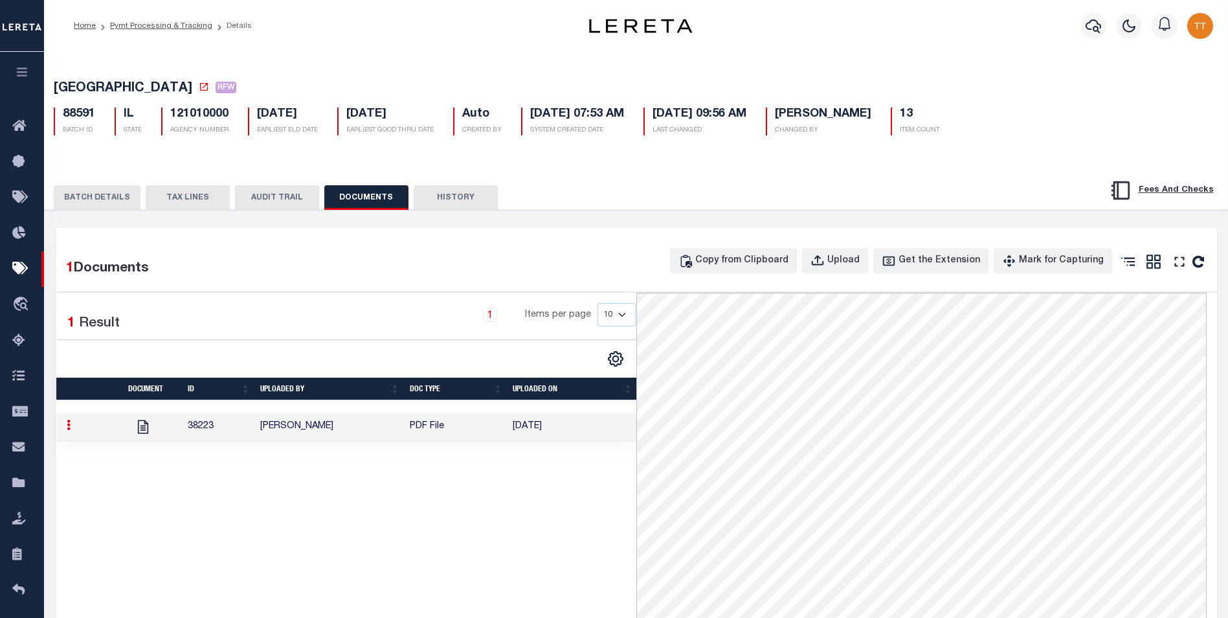
click at [117, 201] on button "BATCH DETAILS" at bounding box center [97, 197] width 87 height 25
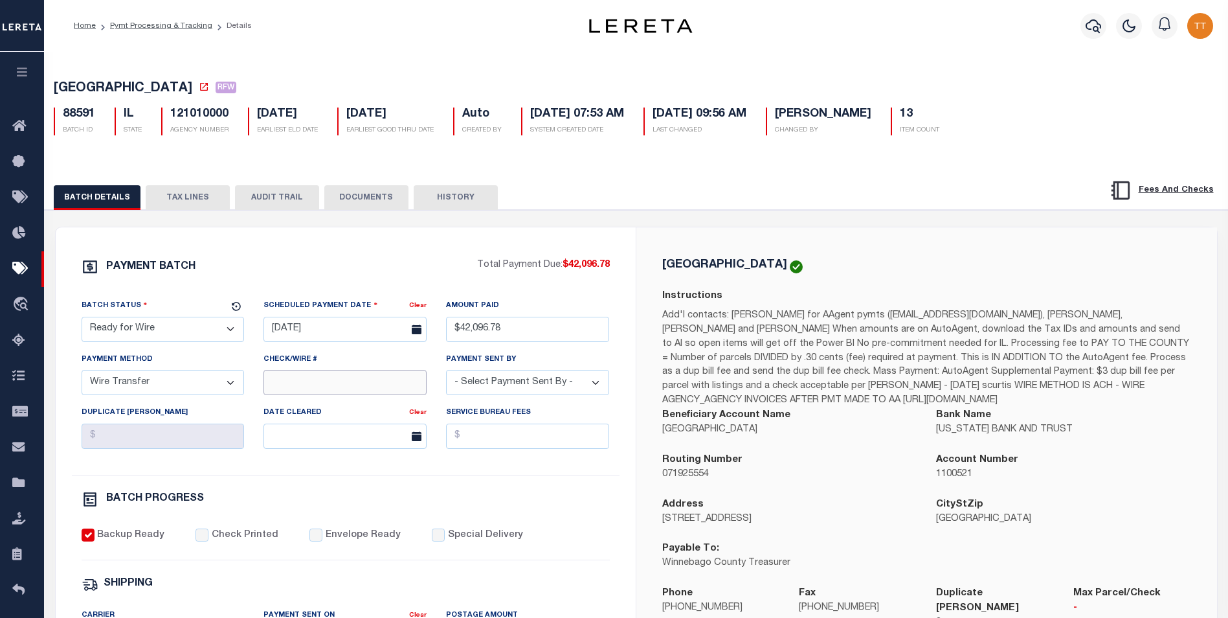
click at [343, 387] on input "Check/Wire #" at bounding box center [345, 382] width 163 height 25
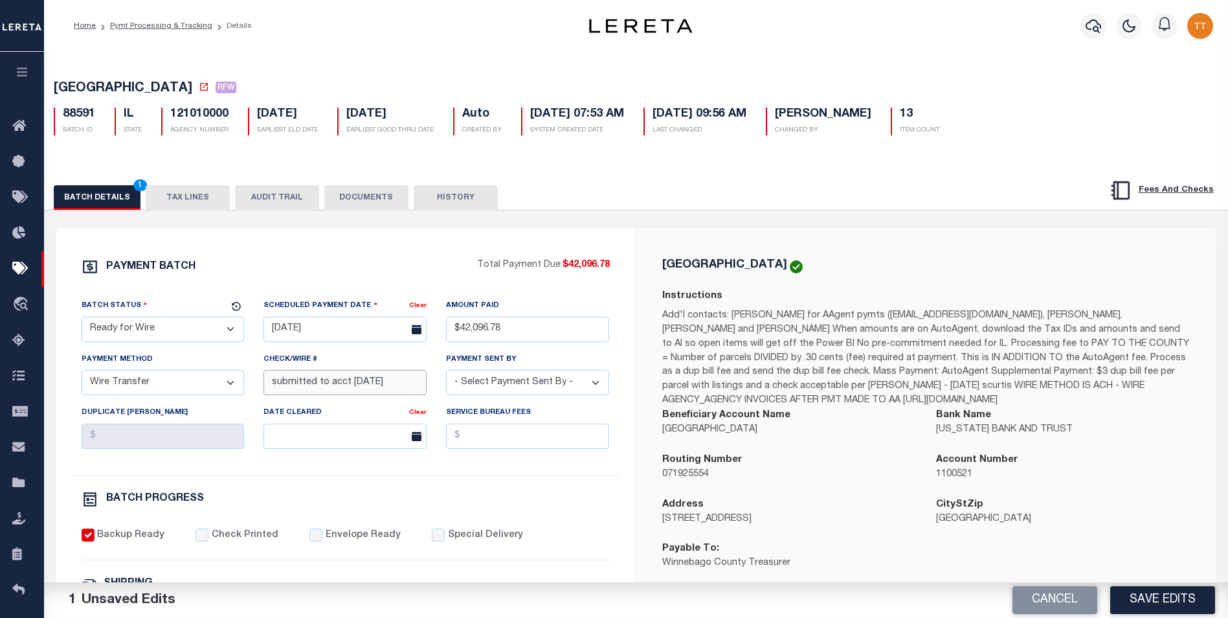
click at [394, 388] on input "submitted to acct [DATE]" at bounding box center [345, 382] width 163 height 25
type input "submitted to acct [DATE]"
click at [1175, 605] on button "Save Edits" at bounding box center [1163, 600] width 105 height 28
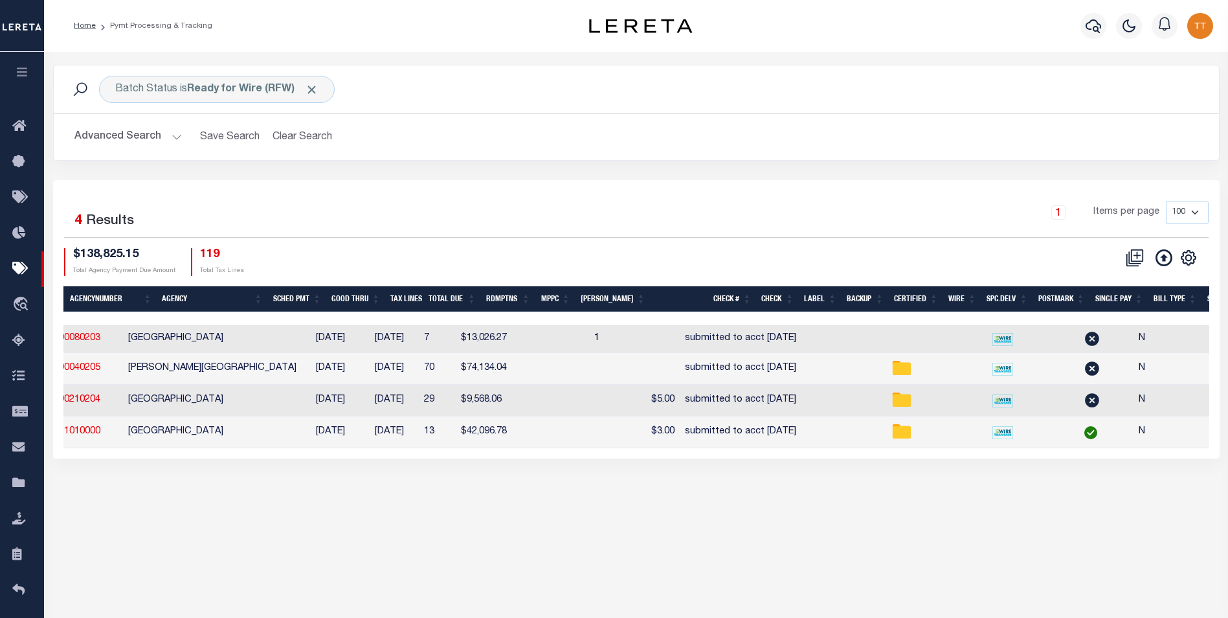
scroll to position [0, 388]
